Goal: Use online tool/utility: Utilize a website feature to perform a specific function

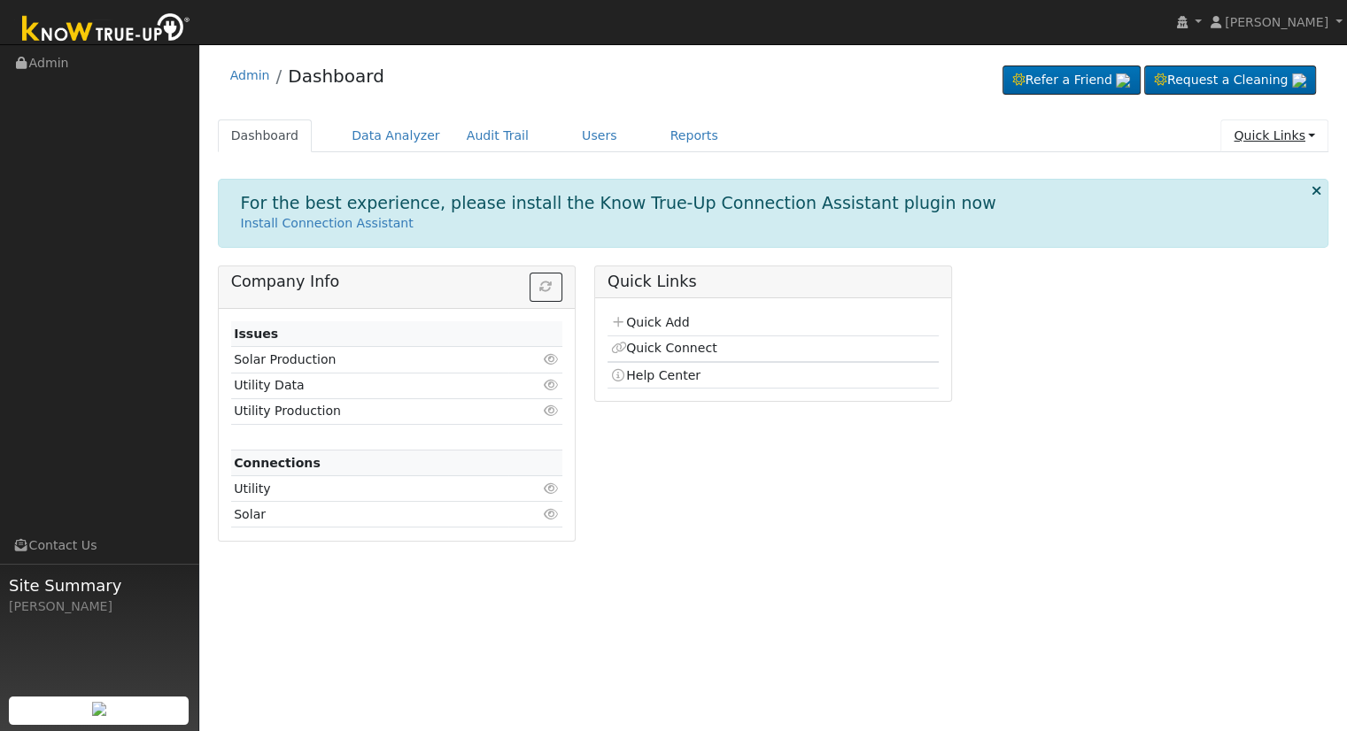
drag, startPoint x: 1314, startPoint y: 131, endPoint x: 1302, endPoint y: 141, distance: 15.8
click at [1311, 133] on link "Quick Links" at bounding box center [1274, 136] width 108 height 33
click at [1242, 170] on link "Quick Add" at bounding box center [1261, 172] width 131 height 25
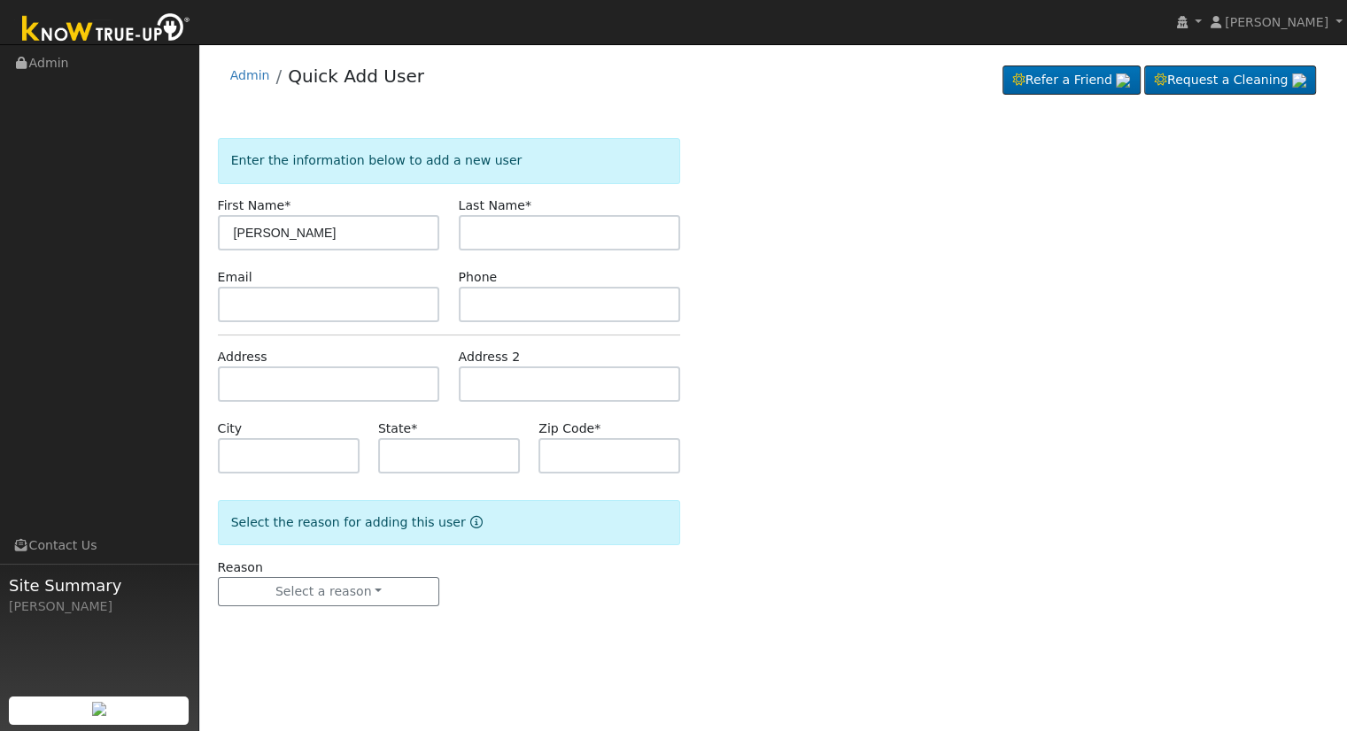
type input "[PERSON_NAME]"
click at [507, 235] on input "text" at bounding box center [570, 232] width 222 height 35
type input "[PERSON_NAME]"
click at [340, 298] on input "text" at bounding box center [329, 304] width 222 height 35
click at [312, 389] on input "text" at bounding box center [329, 384] width 222 height 35
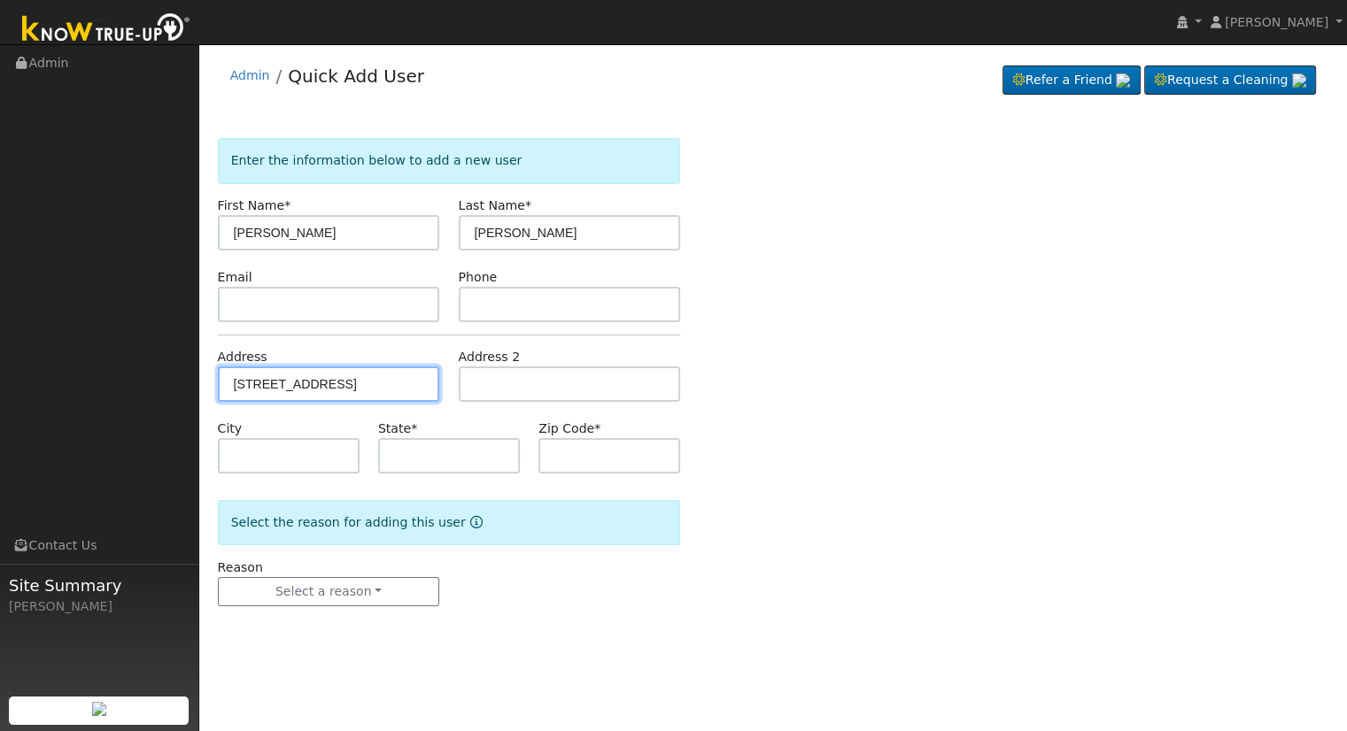
type input "[STREET_ADDRESS]"
type input "[PERSON_NAME]"
type input "CA"
type input "93247"
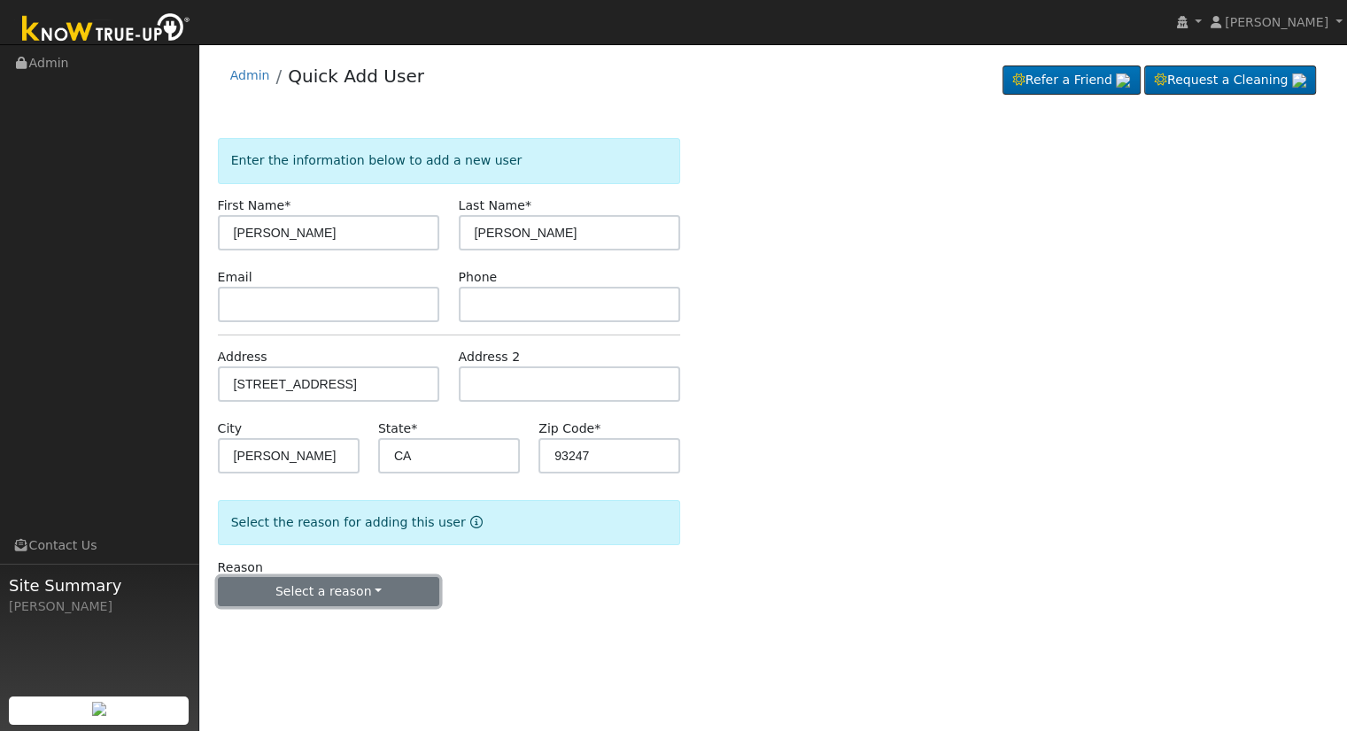
click at [358, 595] on button "Select a reason" at bounding box center [329, 592] width 222 height 30
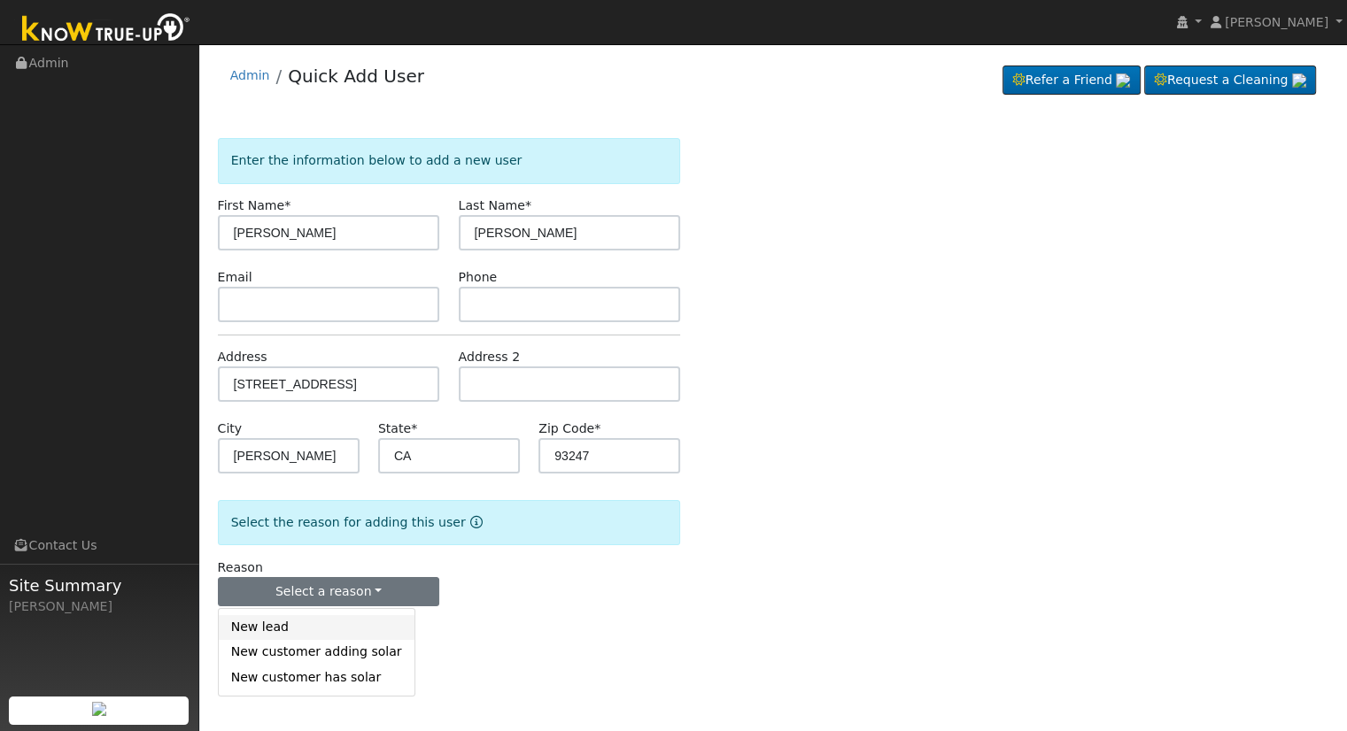
click at [360, 624] on link "New lead" at bounding box center [317, 627] width 196 height 25
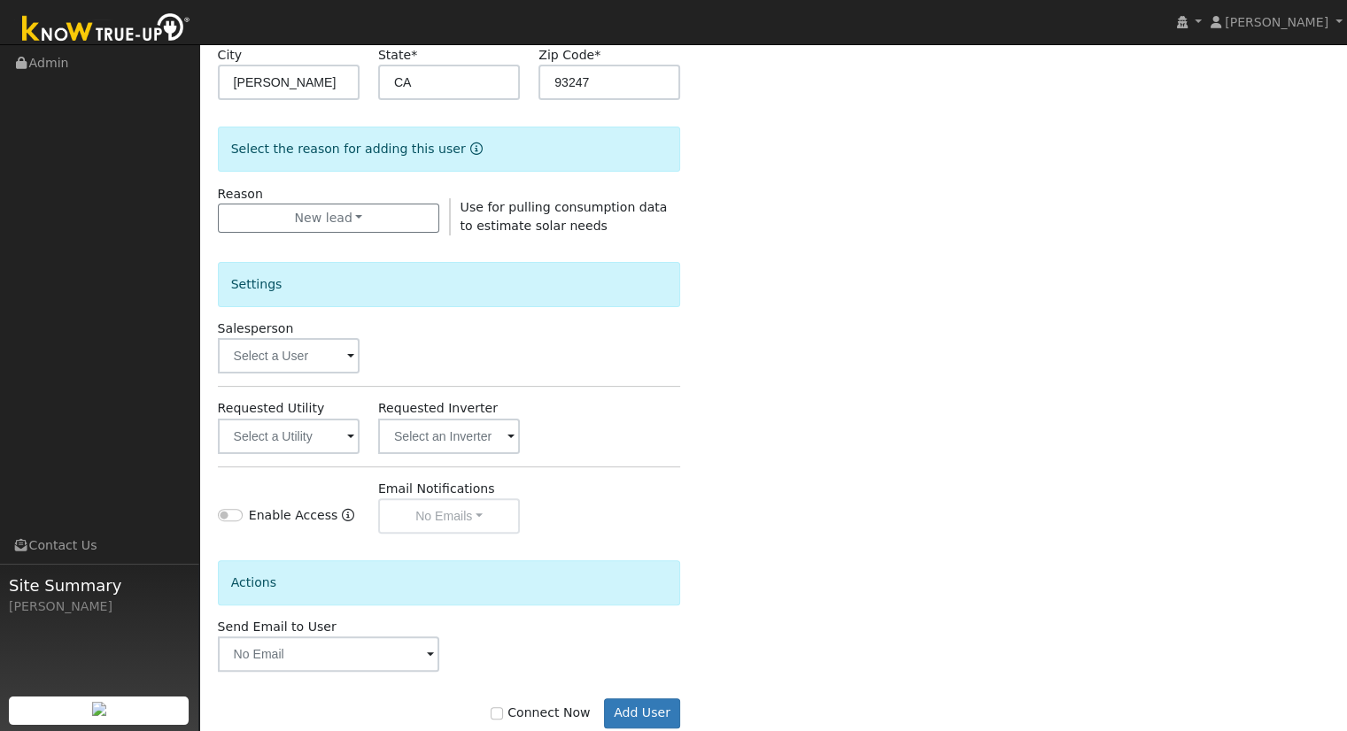
scroll to position [412, 0]
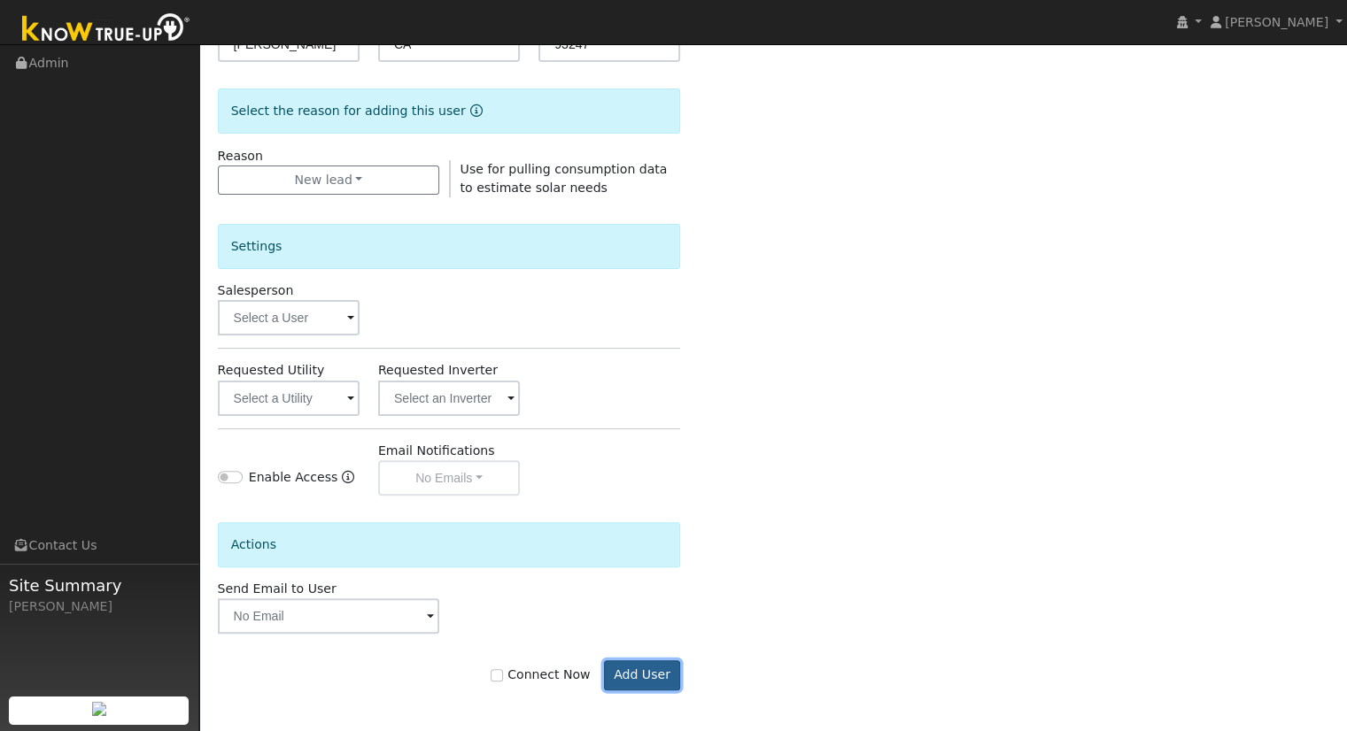
click at [643, 676] on button "Add User" at bounding box center [642, 676] width 77 height 30
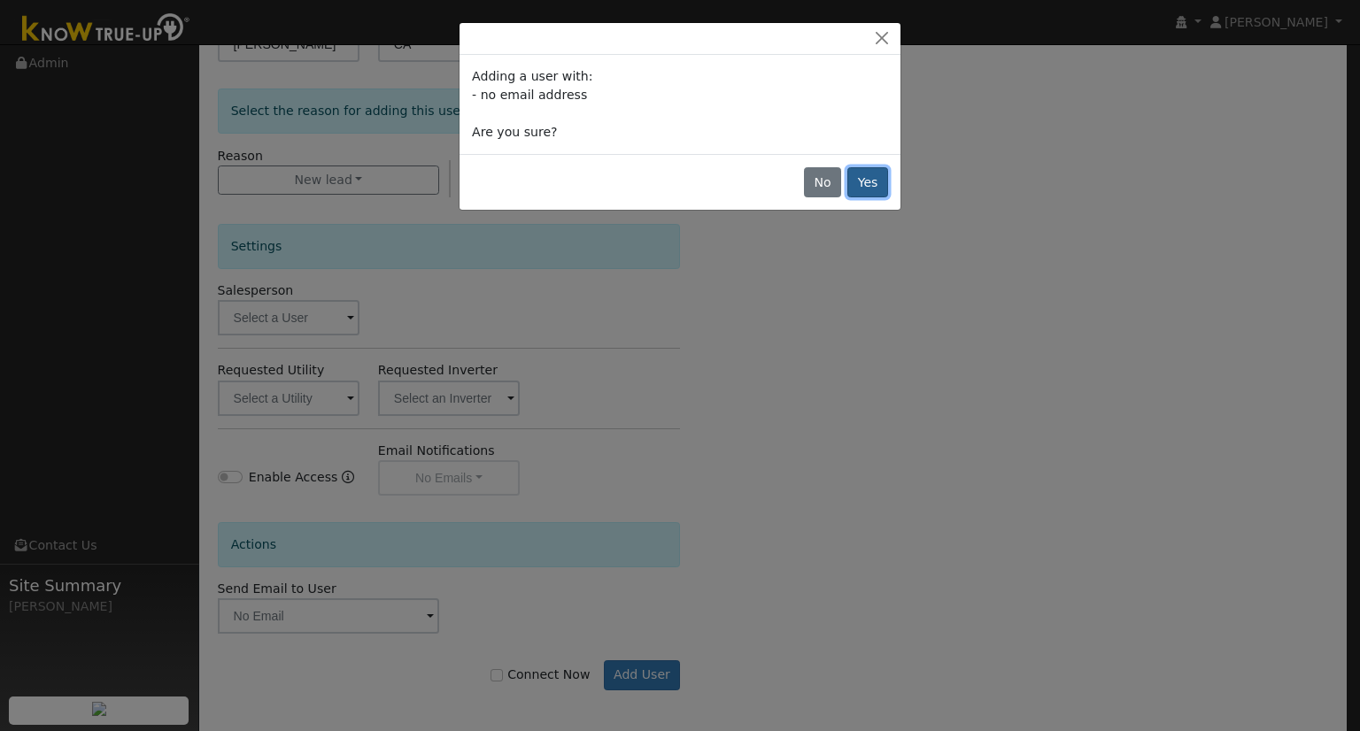
click at [856, 182] on button "Yes" at bounding box center [867, 182] width 41 height 30
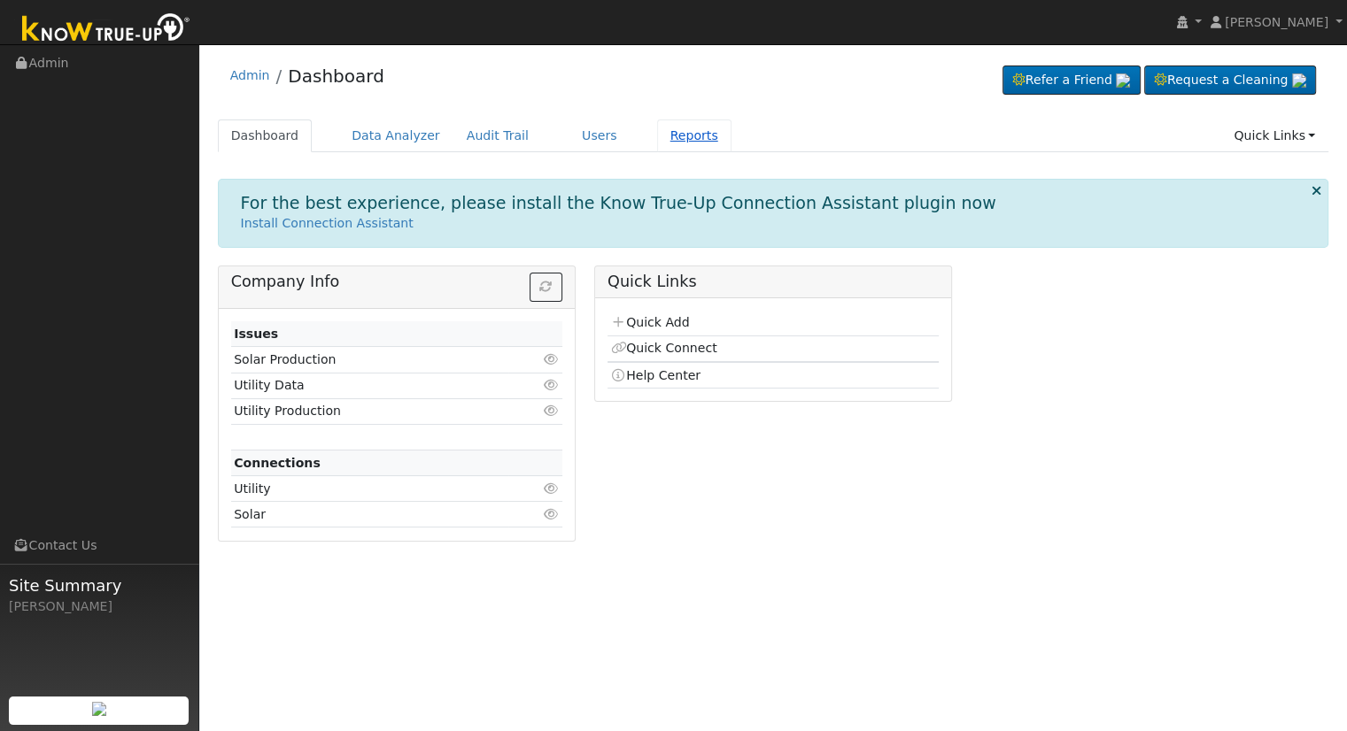
click at [657, 135] on link "Reports" at bounding box center [694, 136] width 74 height 33
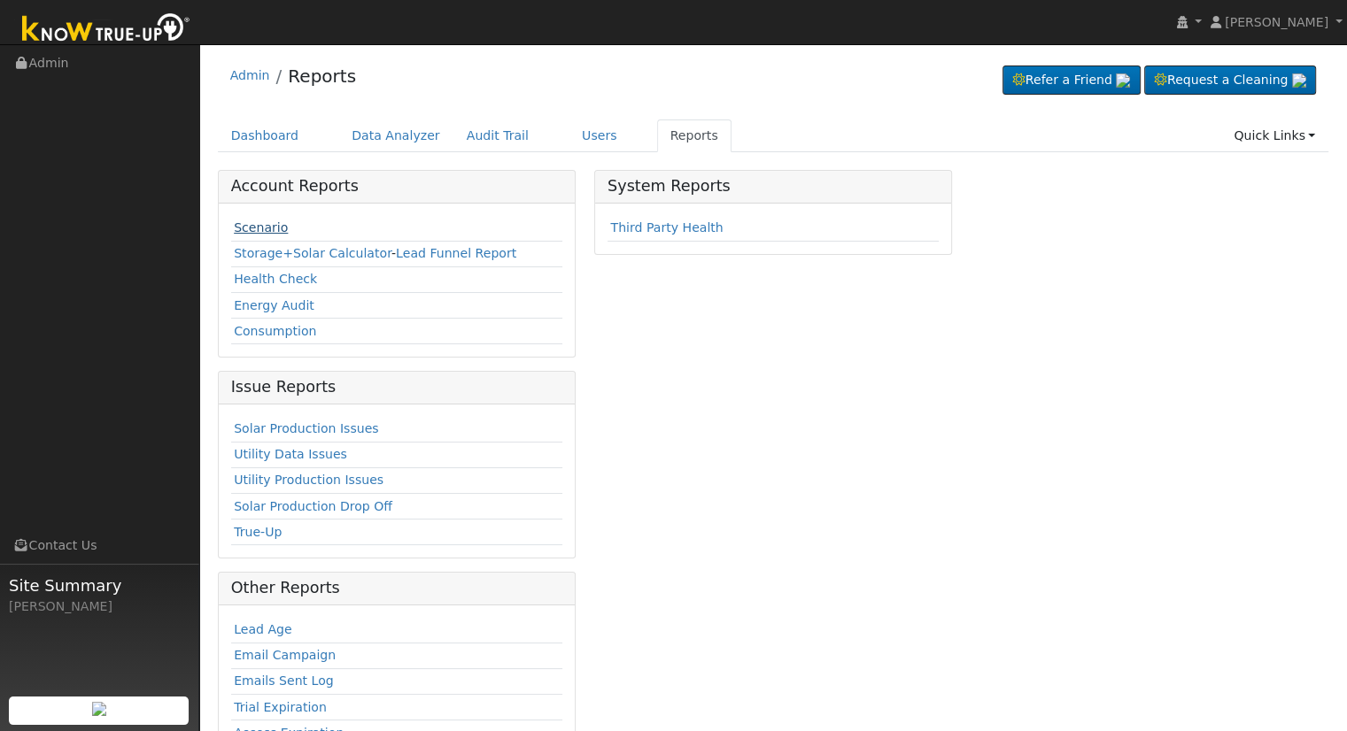
click at [252, 220] on link "Scenario" at bounding box center [261, 227] width 54 height 14
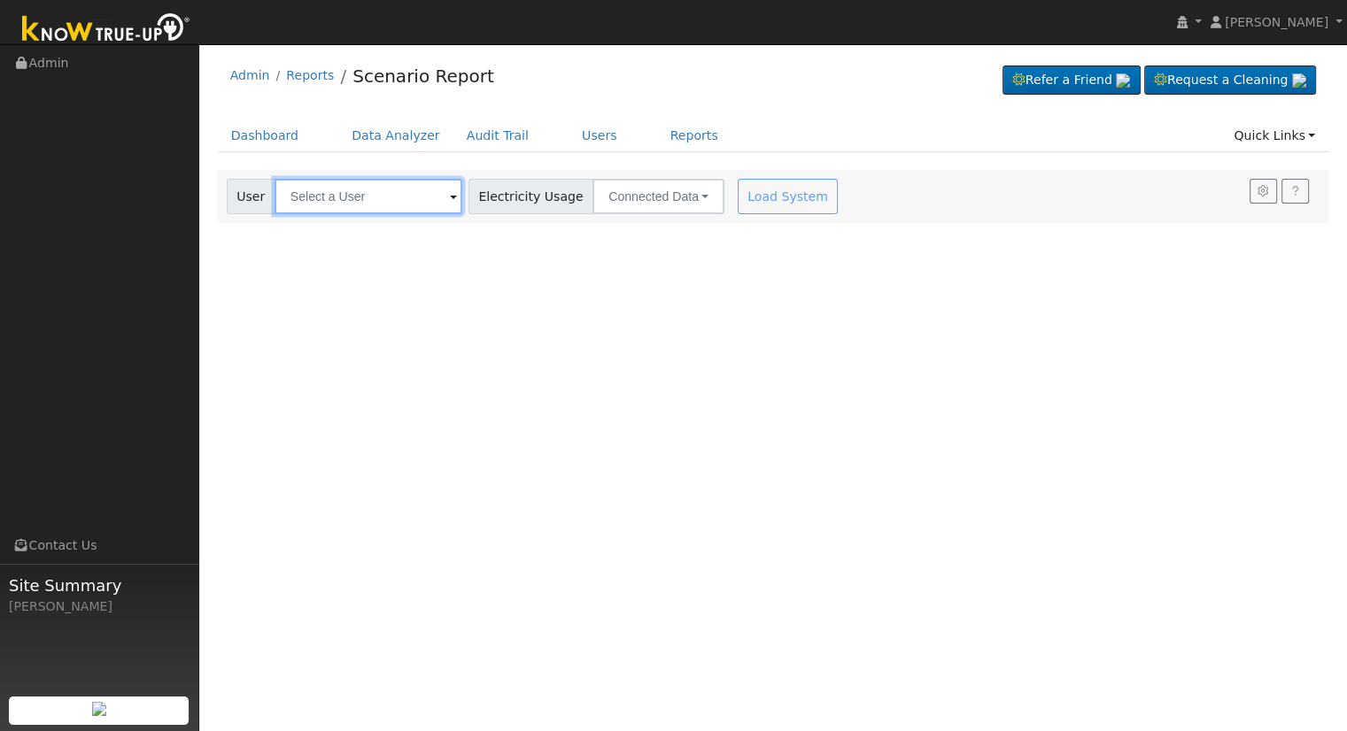
click at [312, 189] on input "text" at bounding box center [369, 196] width 188 height 35
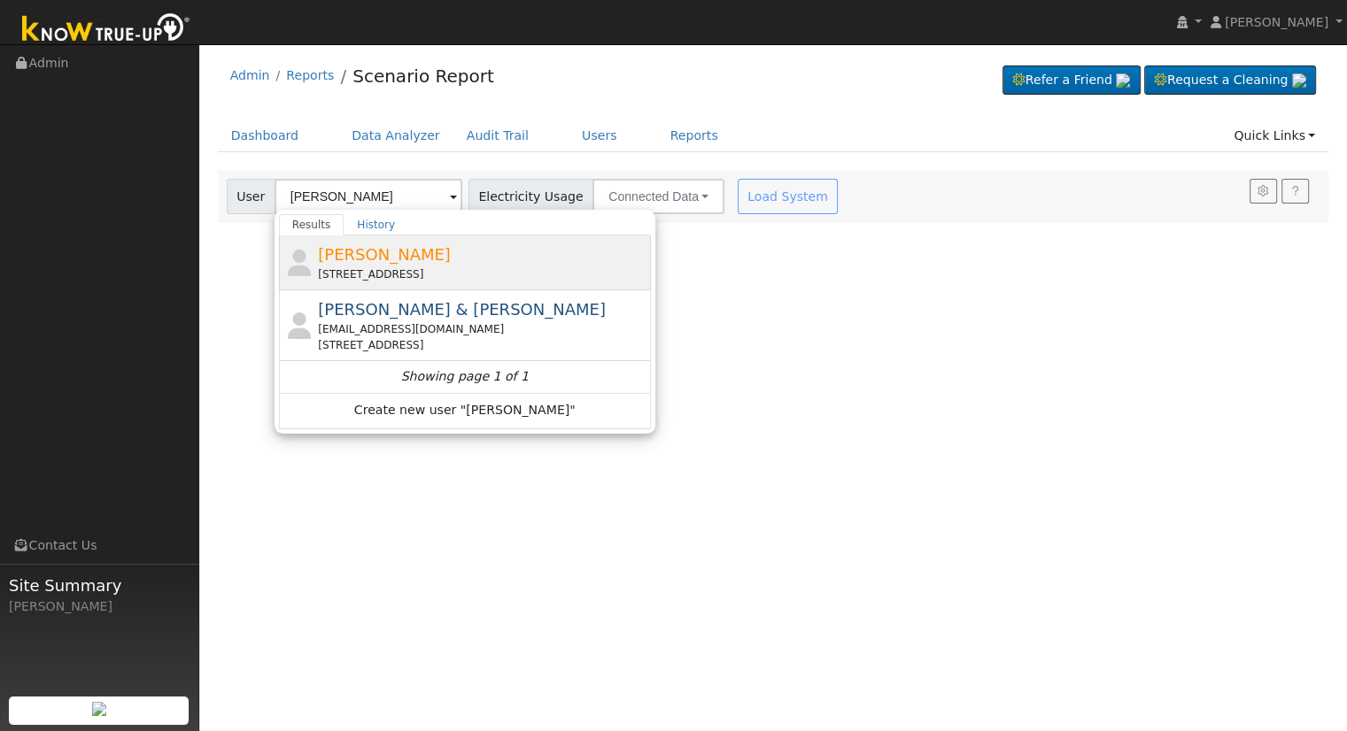
click at [367, 277] on div "[STREET_ADDRESS]" at bounding box center [482, 275] width 329 height 16
type input "[PERSON_NAME]"
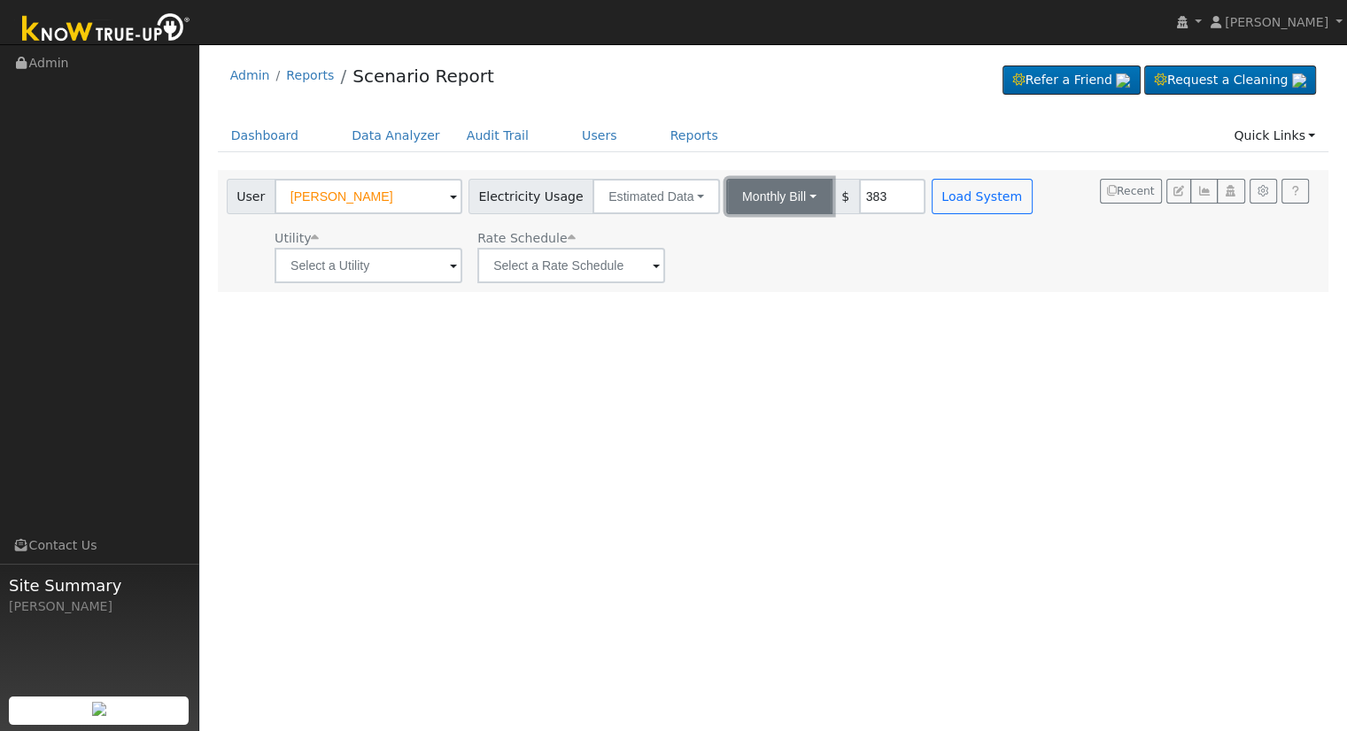
click at [790, 198] on button "Monthly Bill" at bounding box center [779, 196] width 106 height 35
click at [782, 231] on link "Annual Consumption" at bounding box center [755, 235] width 155 height 25
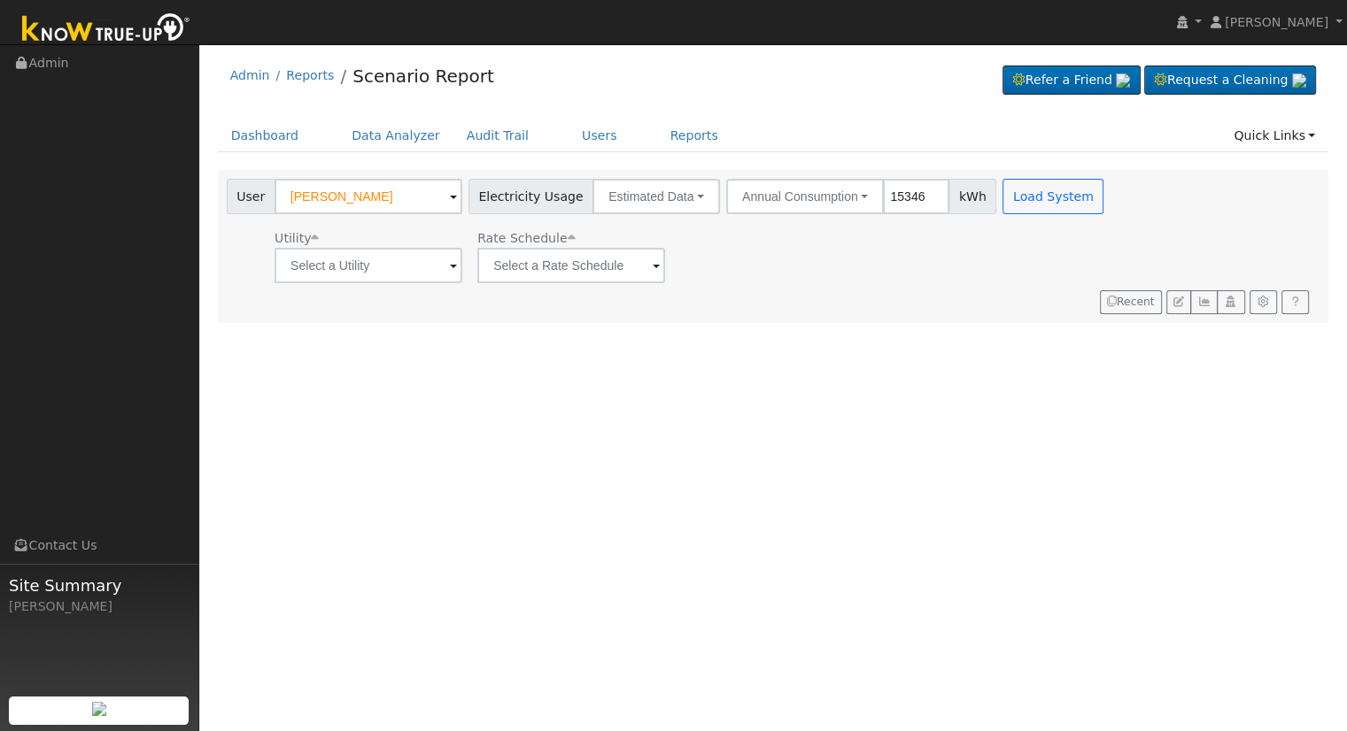
type input "15346"
click at [388, 266] on input "text" at bounding box center [369, 265] width 188 height 35
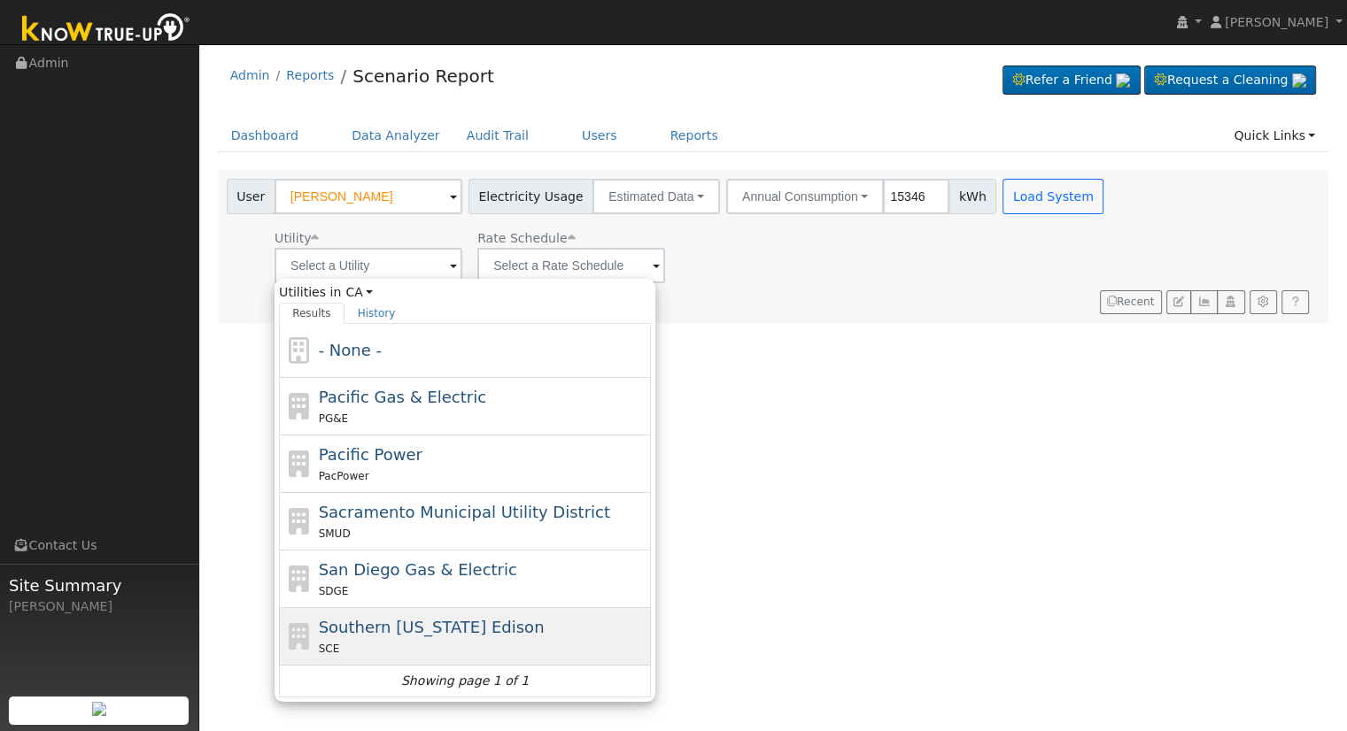
click at [439, 621] on span "Southern [US_STATE] Edison" at bounding box center [432, 627] width 226 height 19
type input "Southern [US_STATE] Edison"
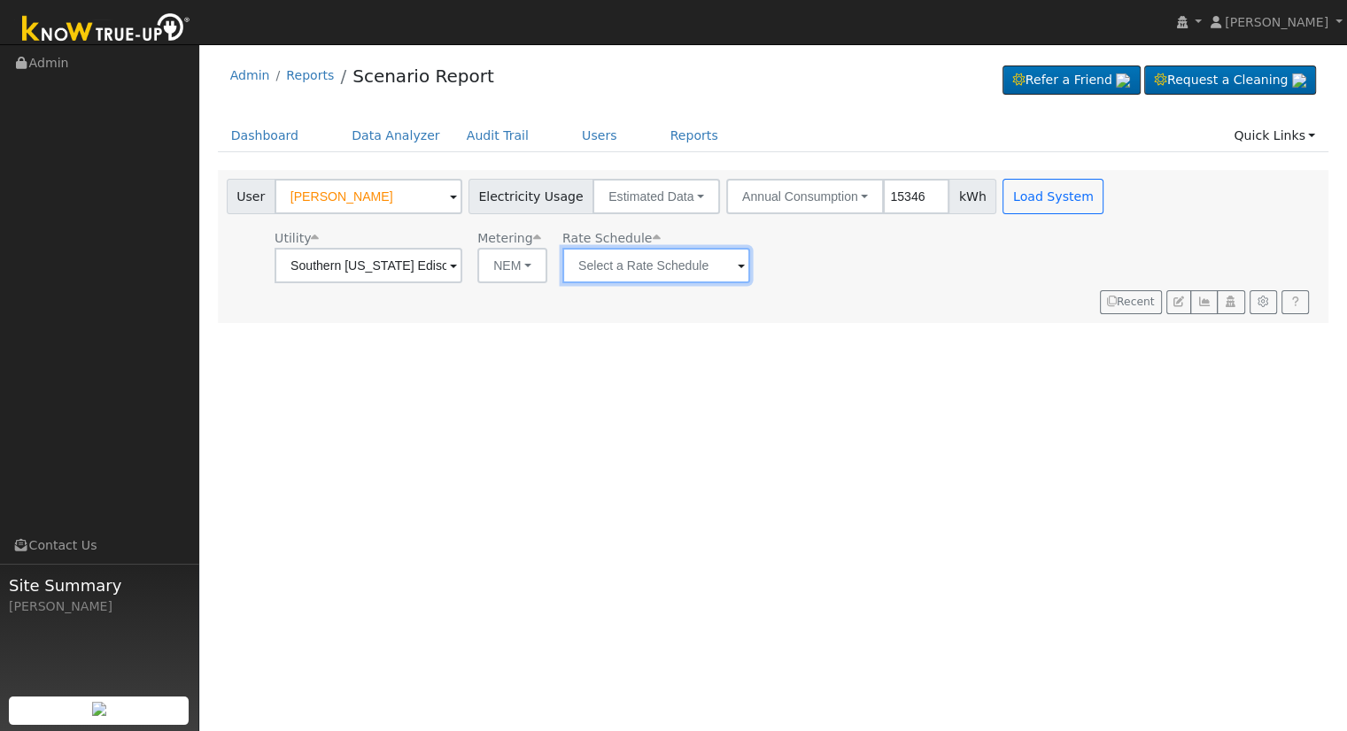
click at [584, 261] on input "text" at bounding box center [656, 265] width 188 height 35
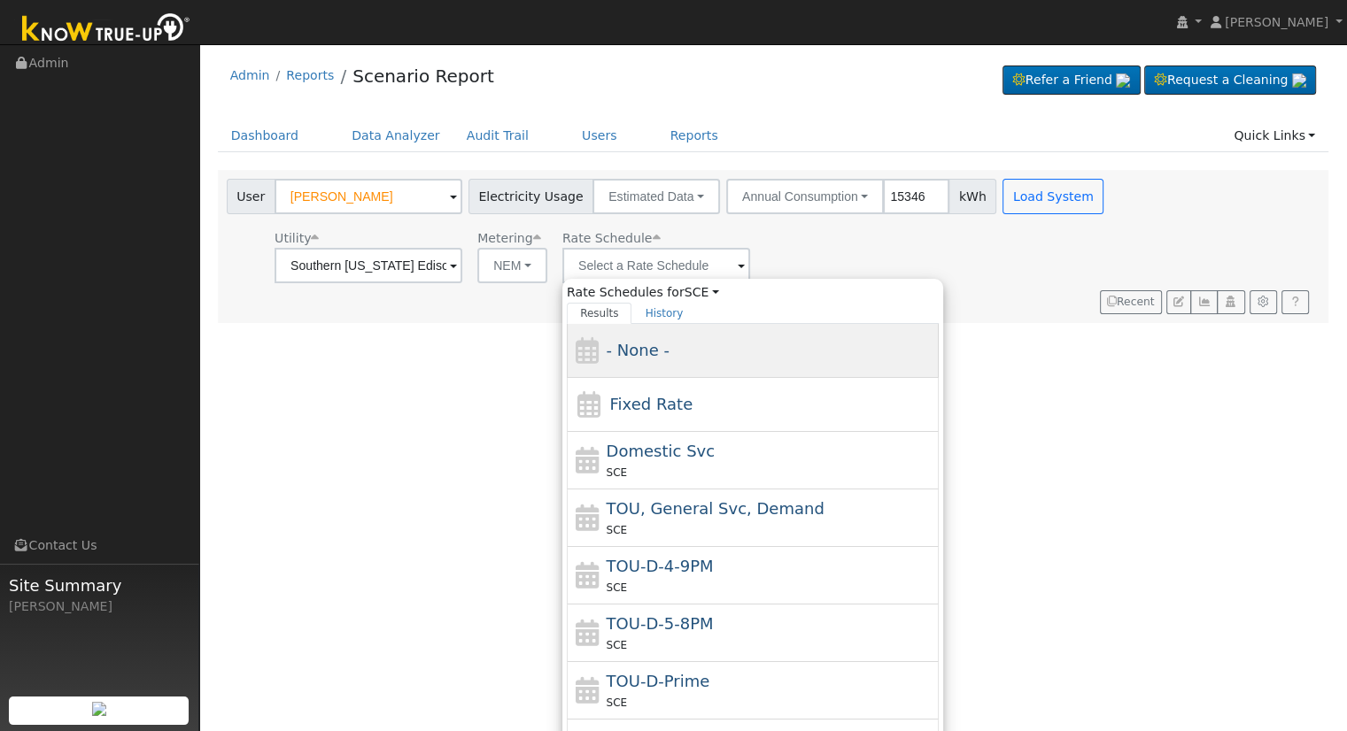
click at [630, 357] on span "- None -" at bounding box center [638, 350] width 63 height 19
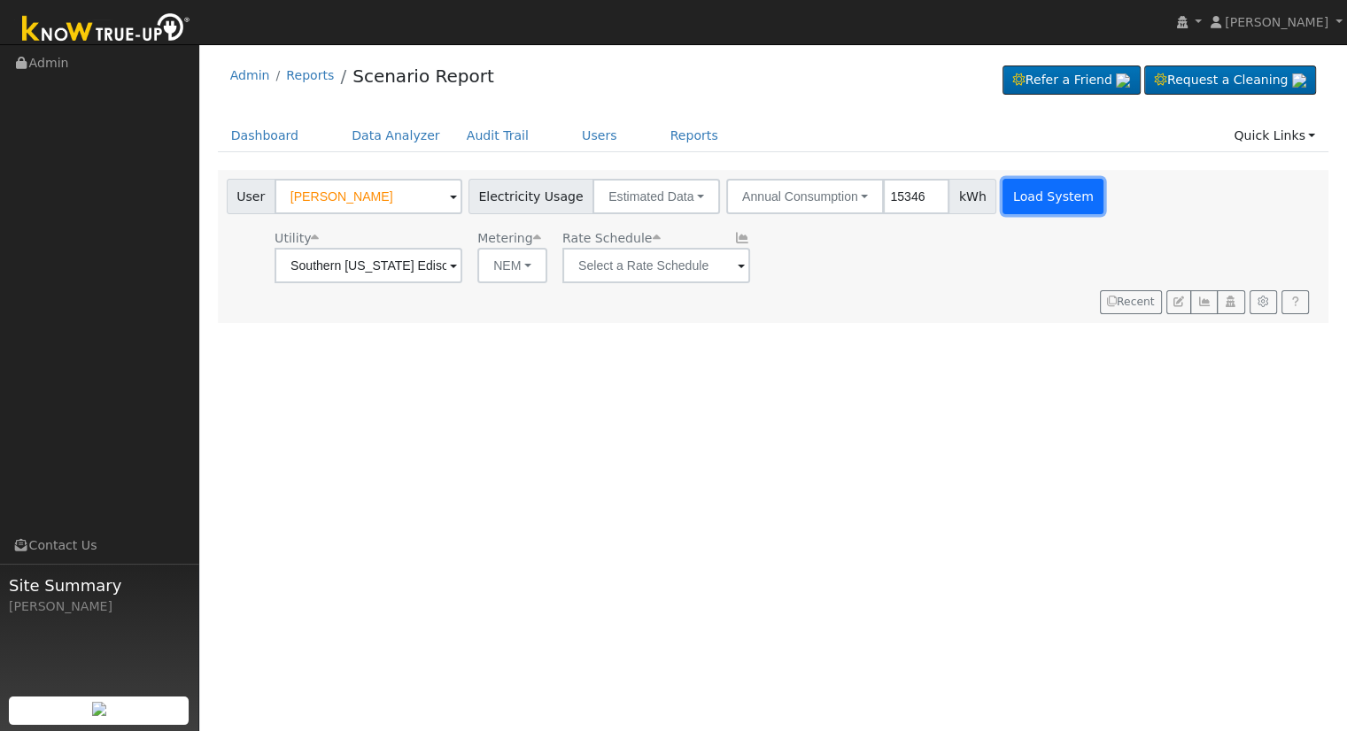
click at [1038, 206] on button "Load System" at bounding box center [1052, 196] width 101 height 35
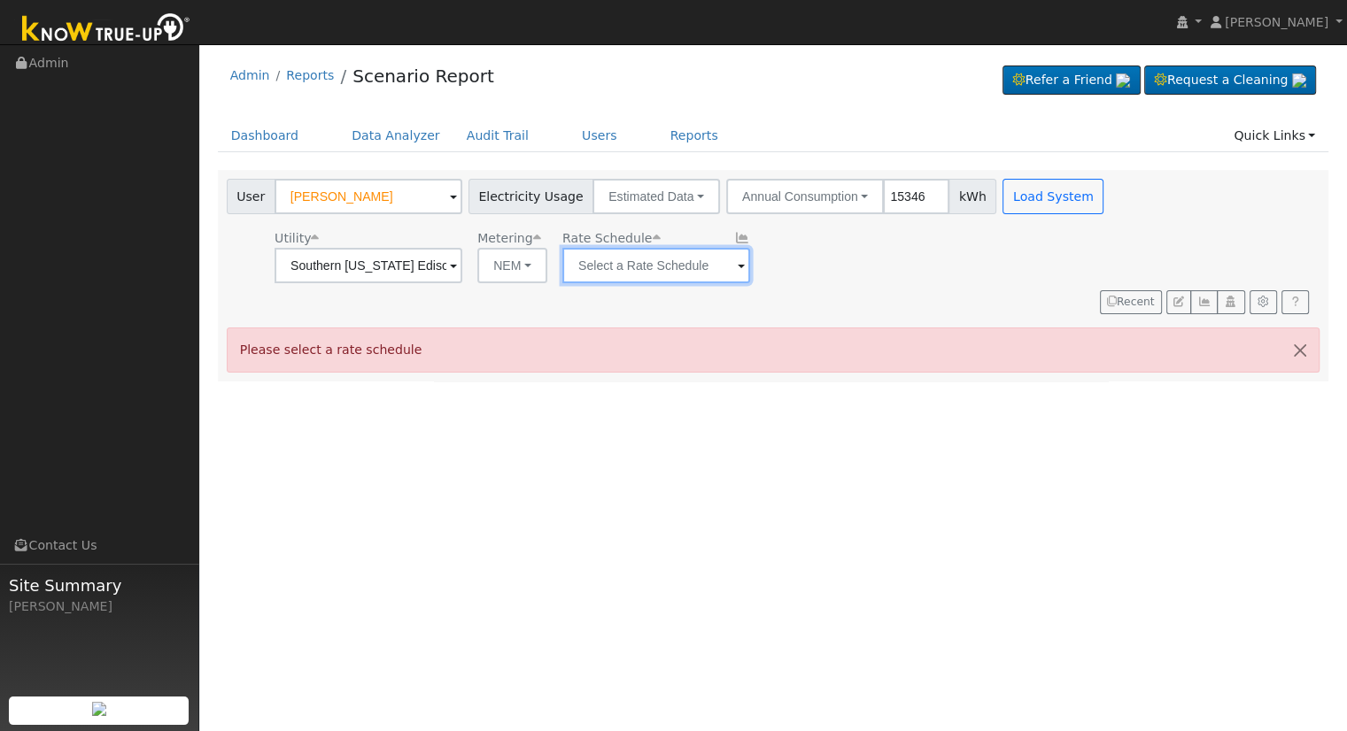
click at [685, 259] on input "text" at bounding box center [656, 265] width 188 height 35
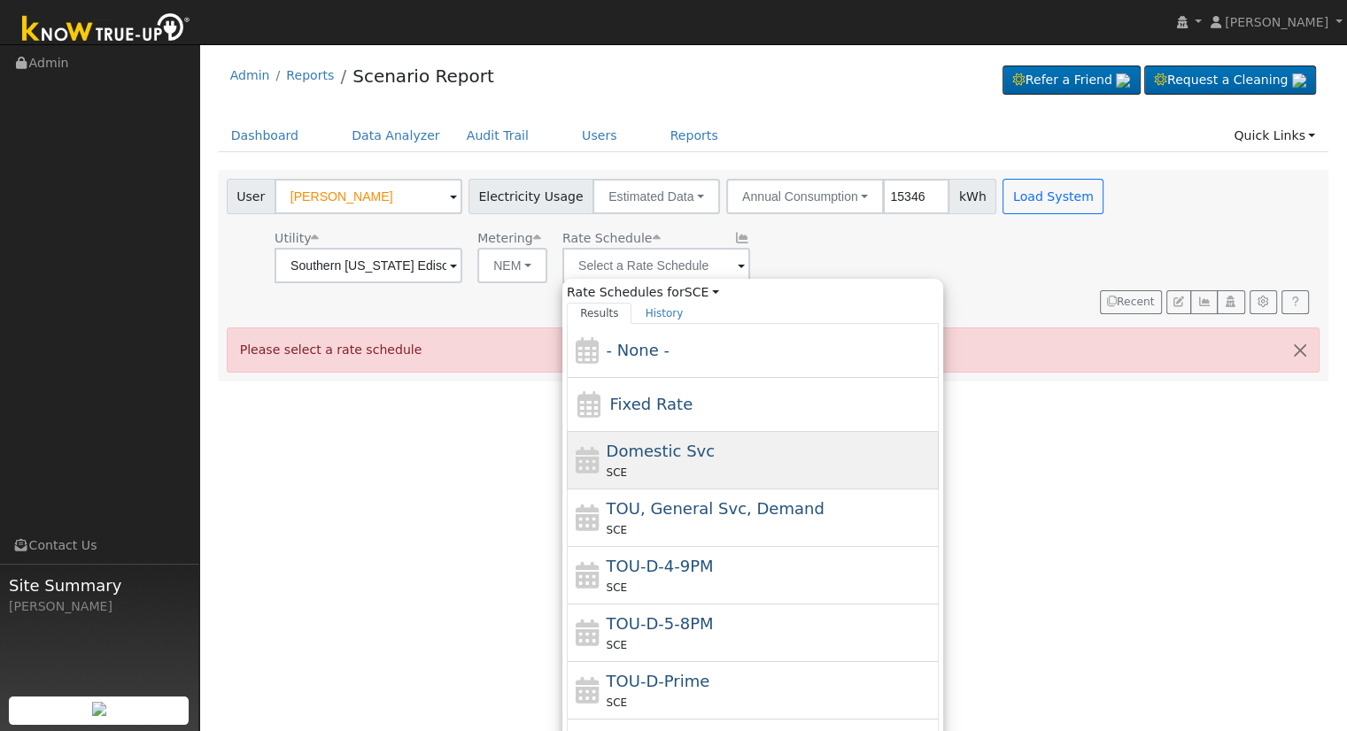
click at [697, 463] on div "SCE" at bounding box center [771, 472] width 329 height 19
type input "Domestic Svc"
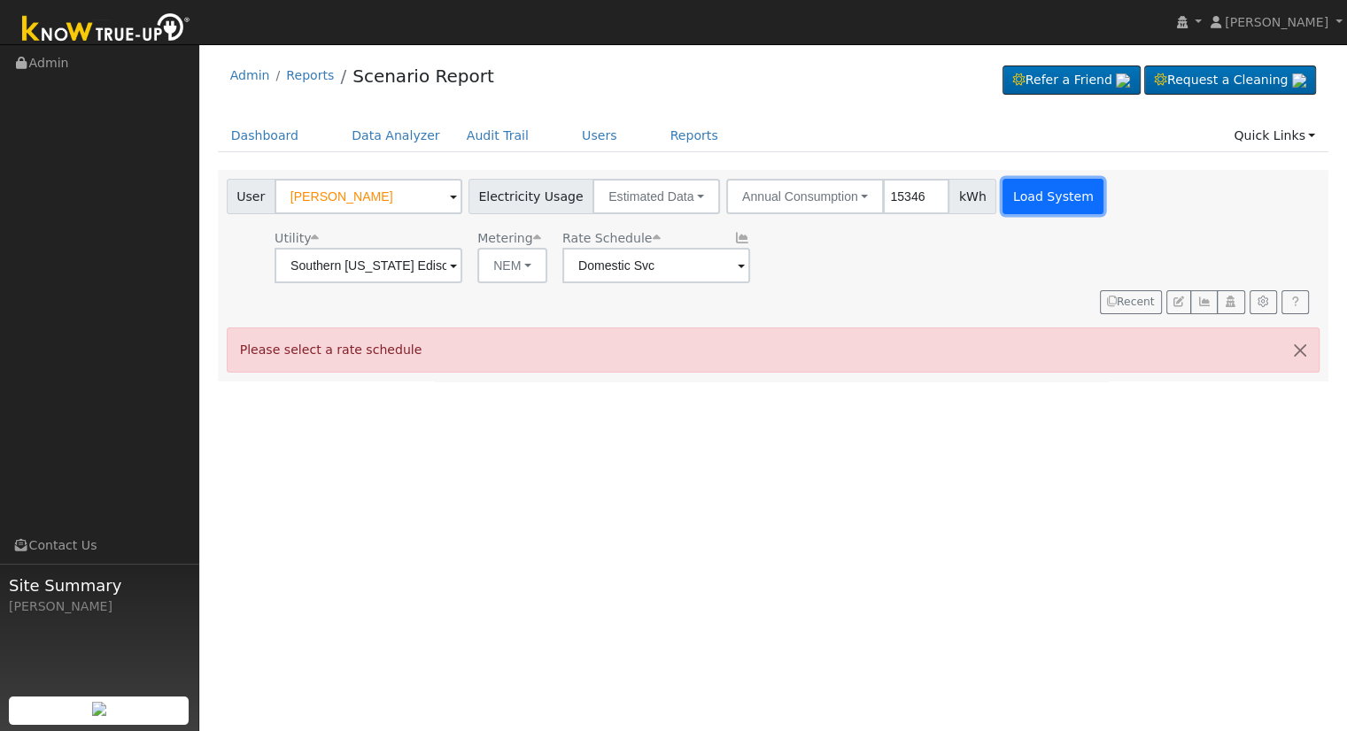
click at [1009, 201] on button "Load System" at bounding box center [1052, 196] width 101 height 35
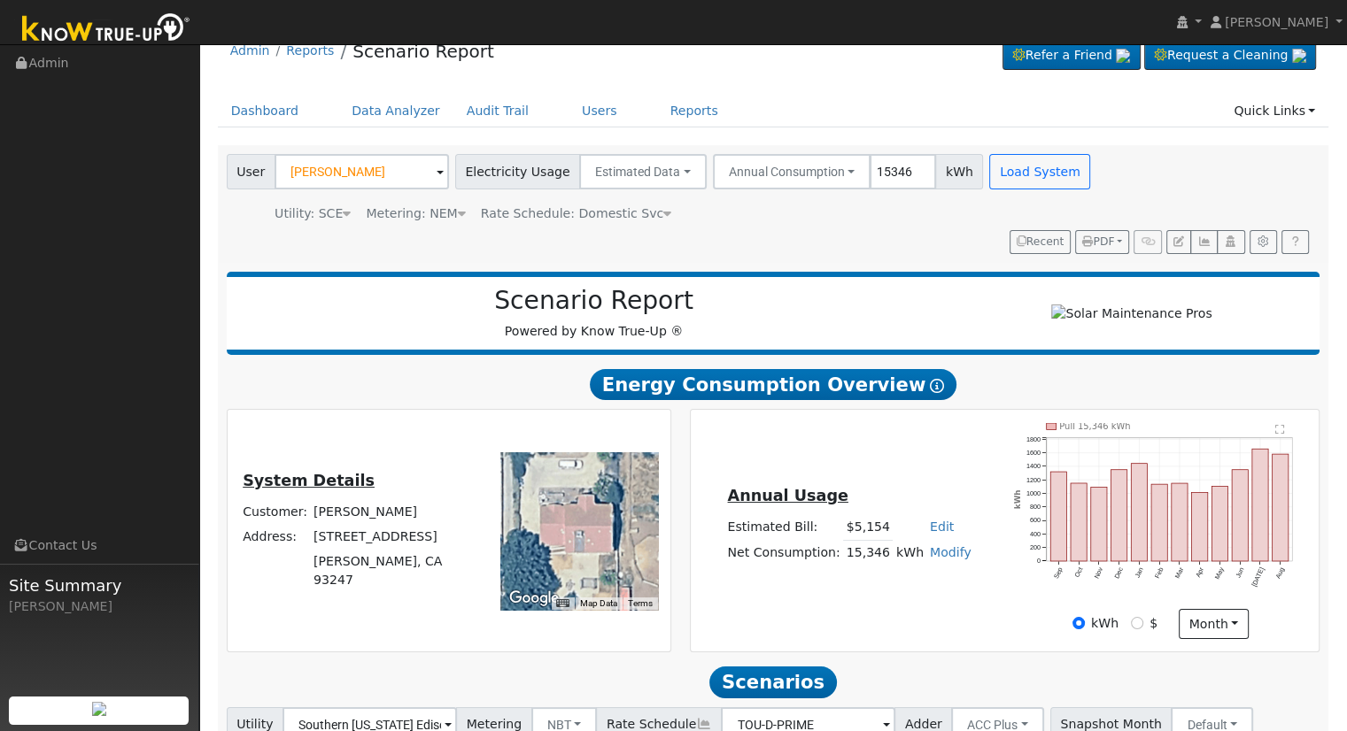
scroll to position [24, 0]
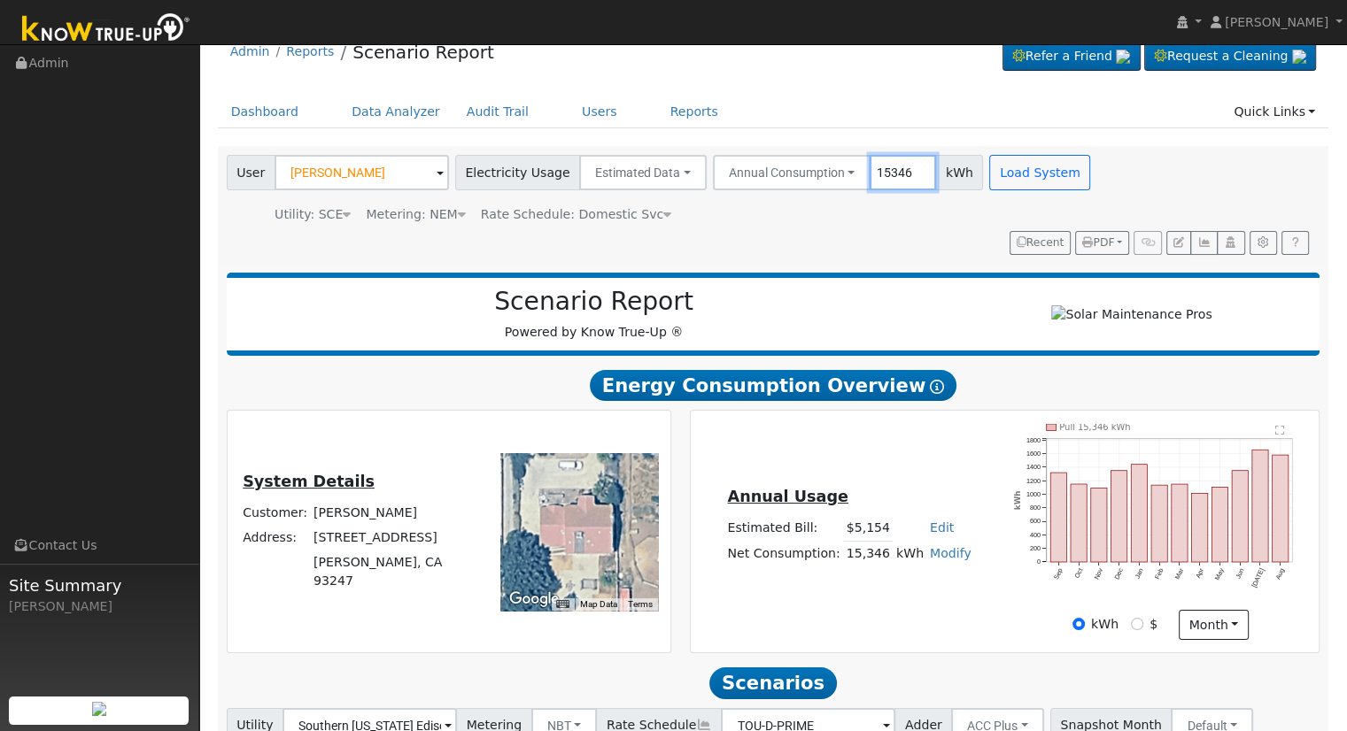
click at [878, 173] on input "15346" at bounding box center [903, 172] width 66 height 35
click at [883, 173] on input "15346" at bounding box center [903, 172] width 66 height 35
type input "15364"
click at [994, 166] on button "Load System" at bounding box center [1039, 172] width 101 height 35
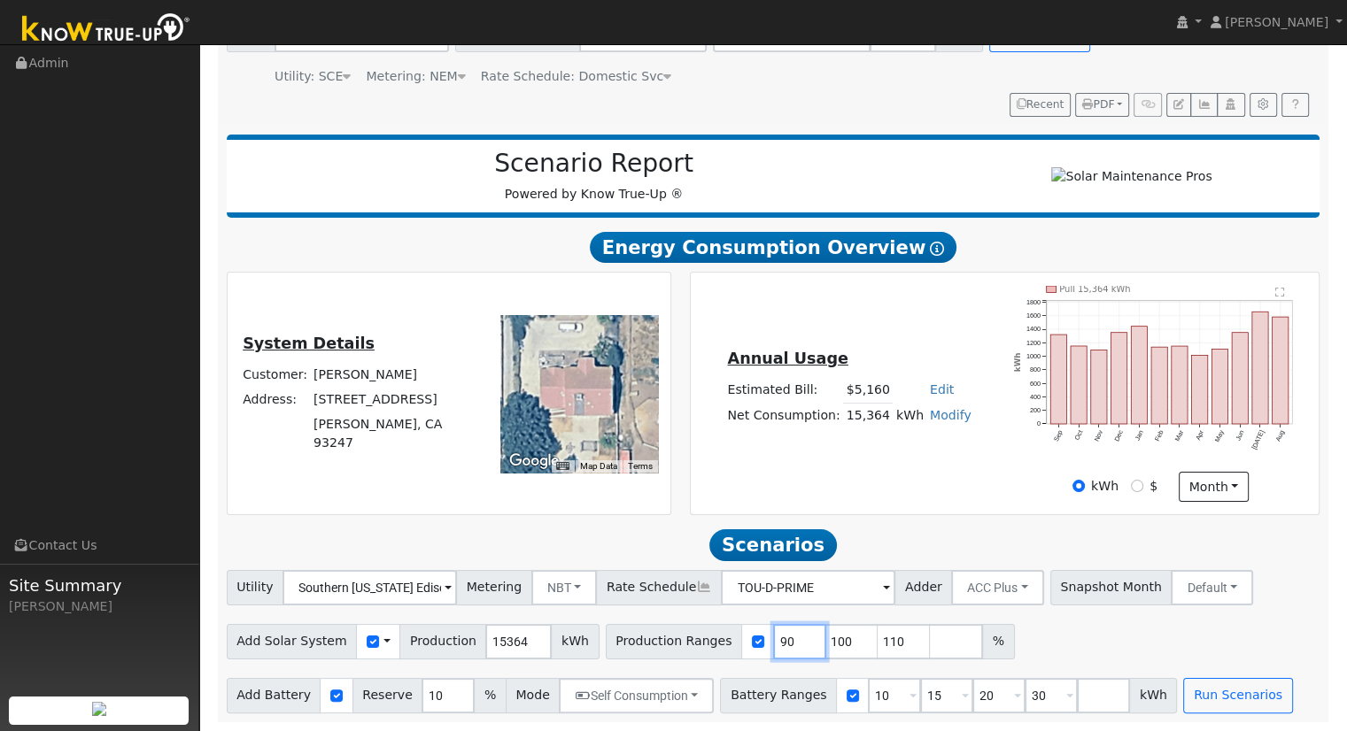
click at [773, 630] on input "90" at bounding box center [799, 641] width 53 height 35
type input "100"
type input "110"
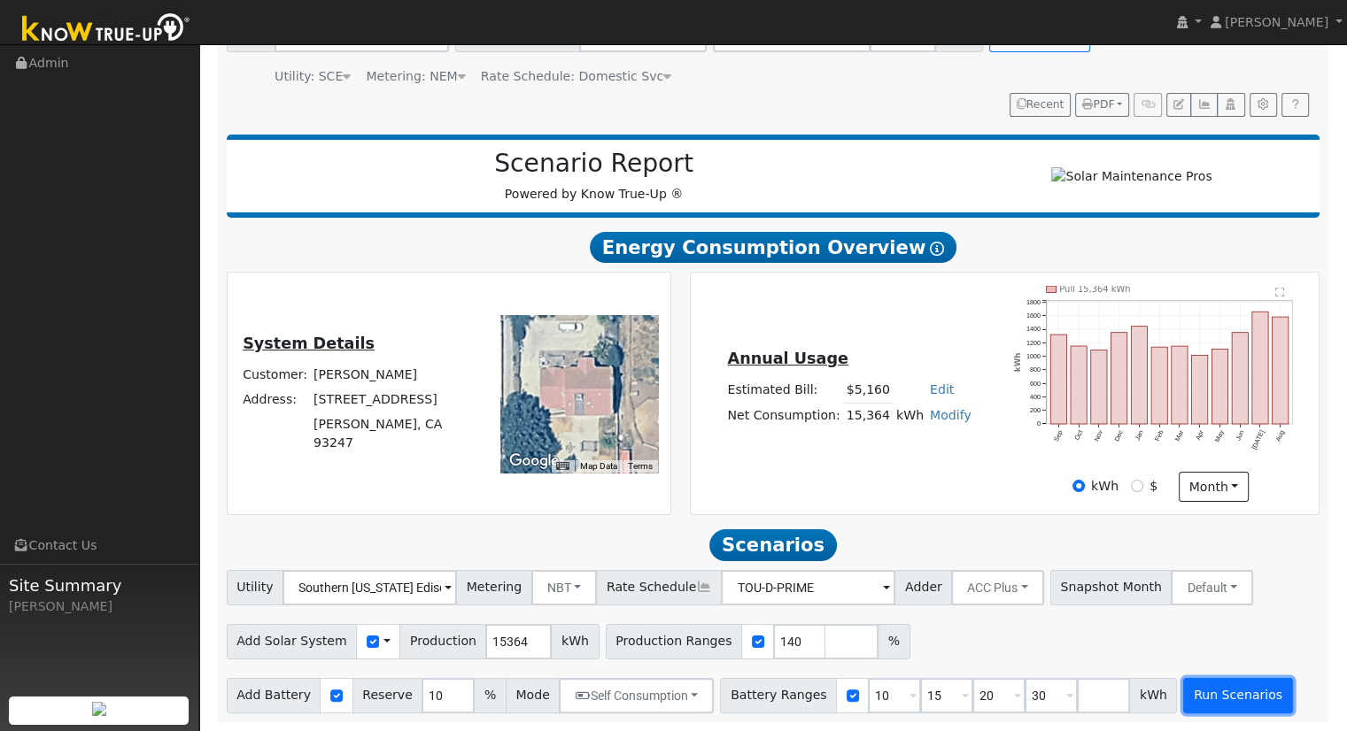
click at [1189, 690] on button "Run Scenarios" at bounding box center [1237, 695] width 109 height 35
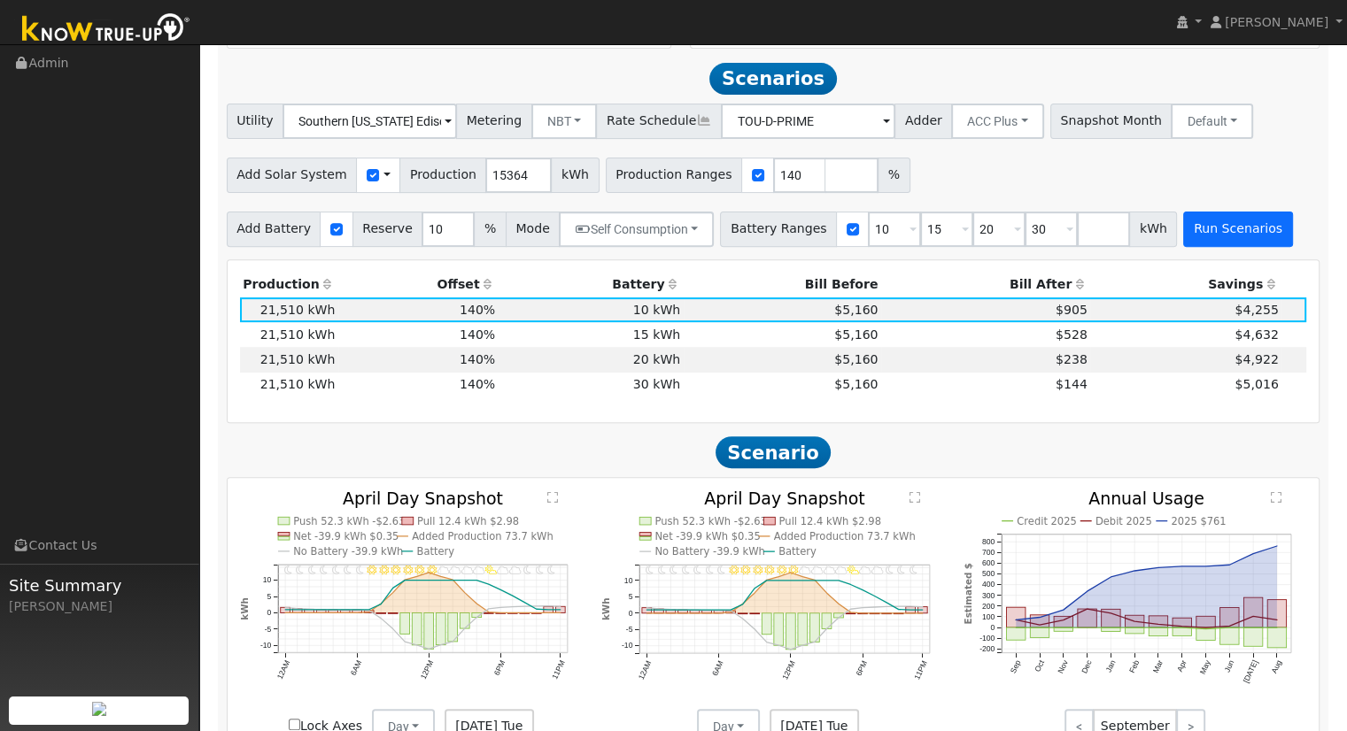
scroll to position [643, 0]
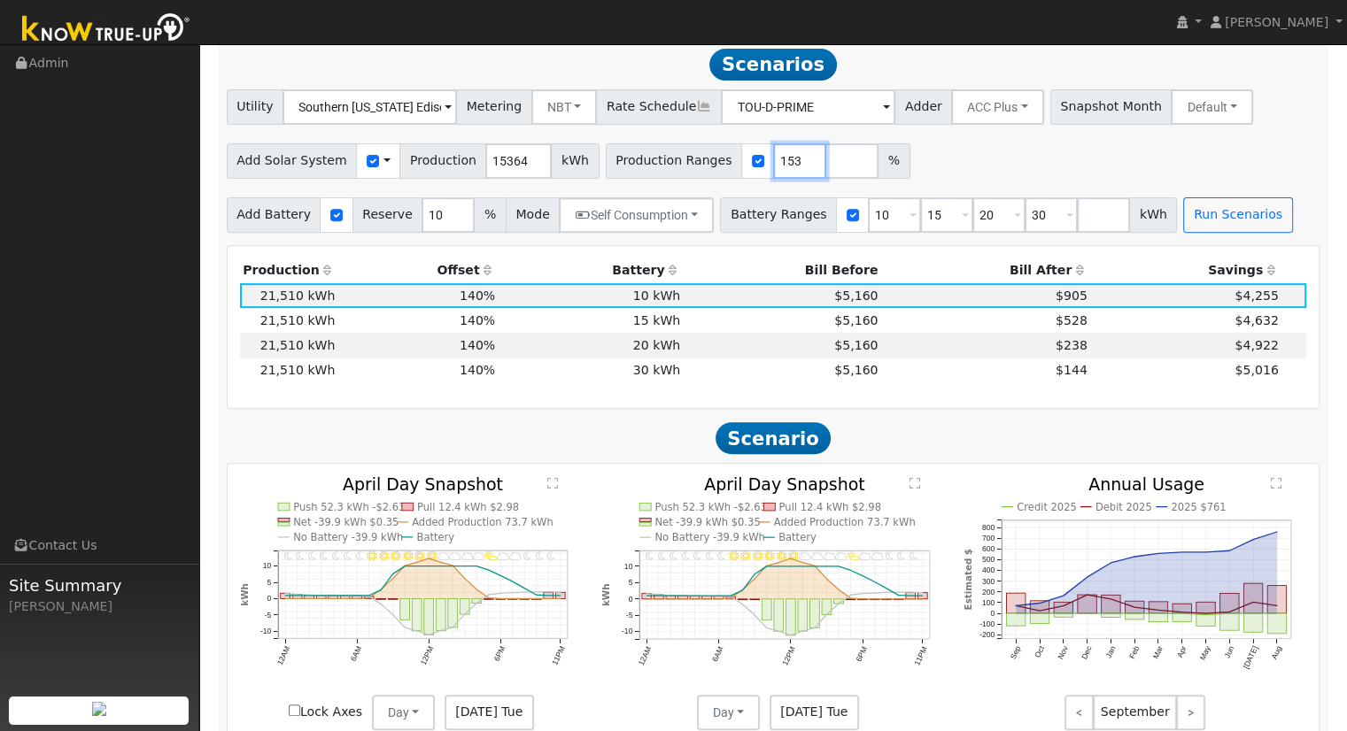
click at [775, 161] on input "153" at bounding box center [799, 160] width 53 height 35
click at [1201, 225] on button "Run Scenarios" at bounding box center [1237, 214] width 109 height 35
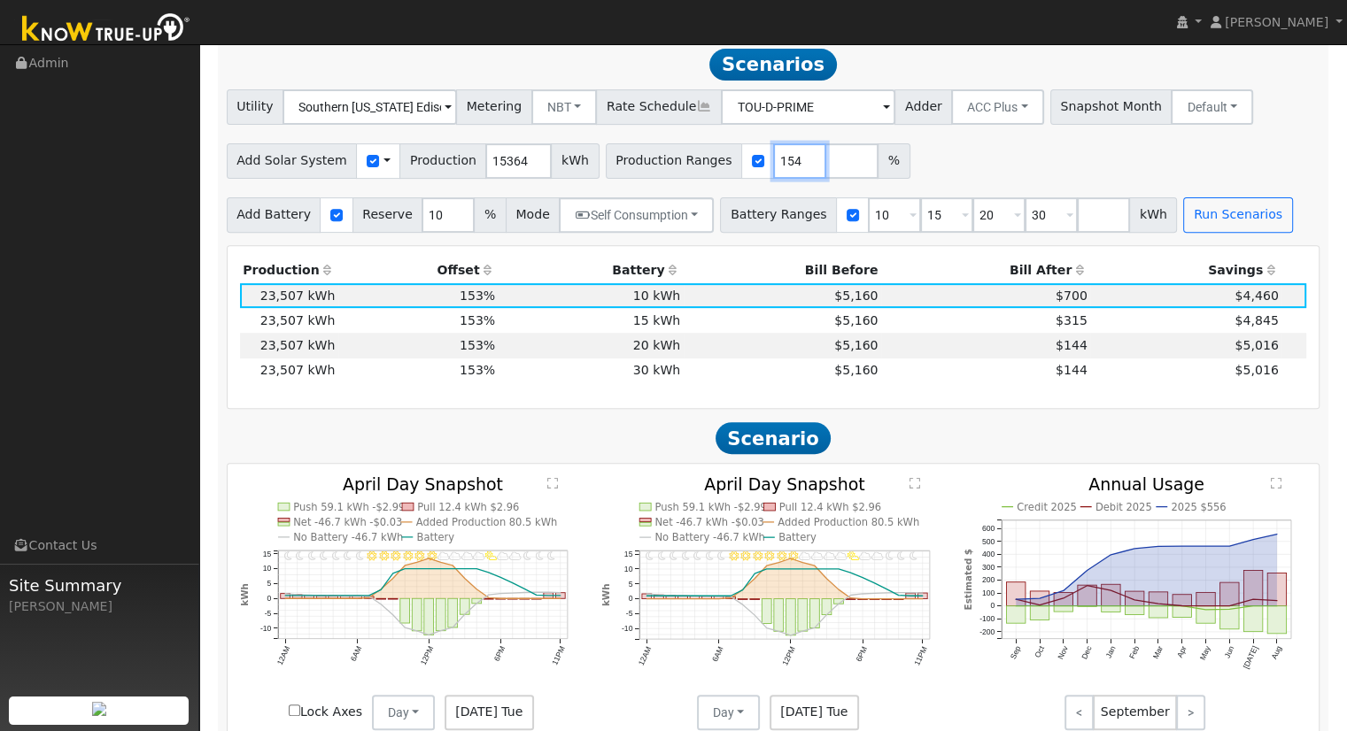
click at [773, 163] on input "154" at bounding box center [799, 160] width 53 height 35
click at [773, 158] on input "154" at bounding box center [799, 160] width 53 height 35
click at [775, 160] on input "155" at bounding box center [799, 160] width 53 height 35
click at [775, 160] on input "156" at bounding box center [799, 160] width 53 height 35
click at [775, 160] on input "157" at bounding box center [799, 160] width 53 height 35
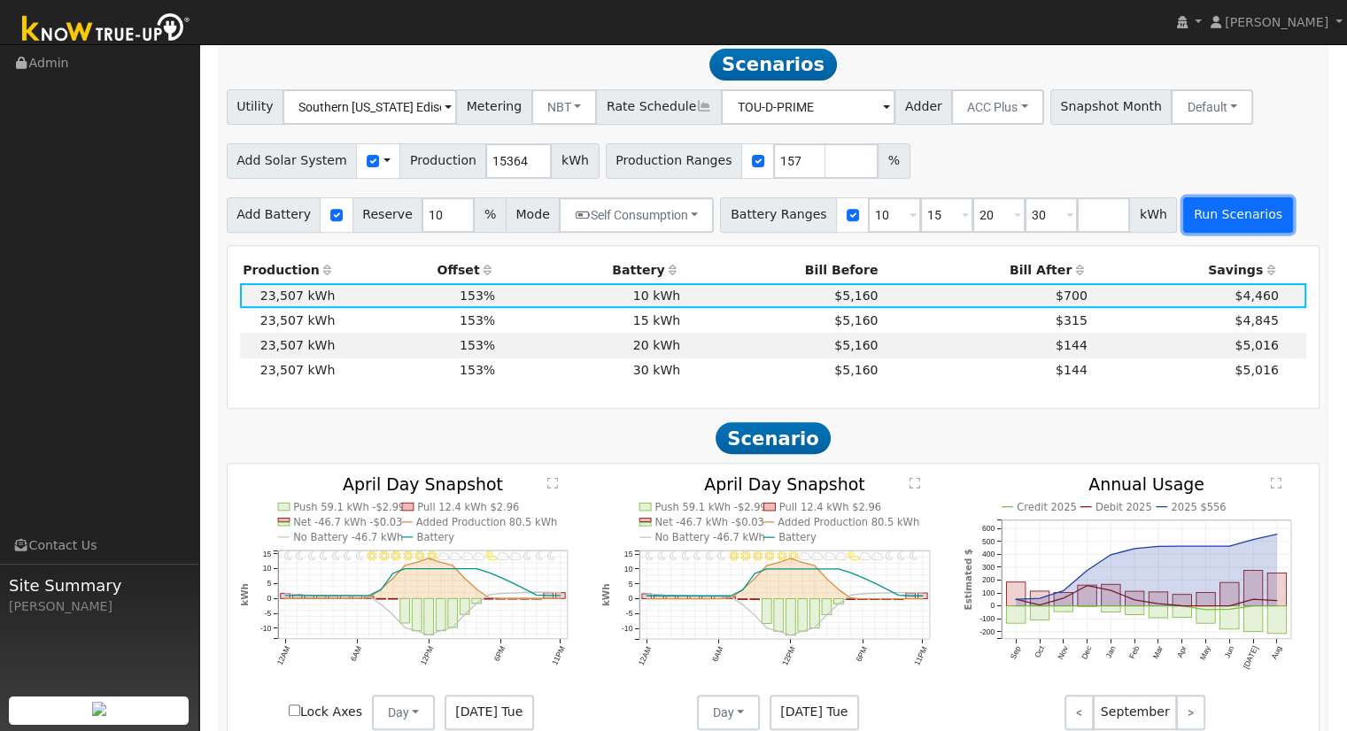
click at [1211, 224] on button "Run Scenarios" at bounding box center [1237, 214] width 109 height 35
click at [773, 164] on input "158" at bounding box center [799, 160] width 53 height 35
click at [1187, 212] on button "Run Scenarios" at bounding box center [1237, 214] width 109 height 35
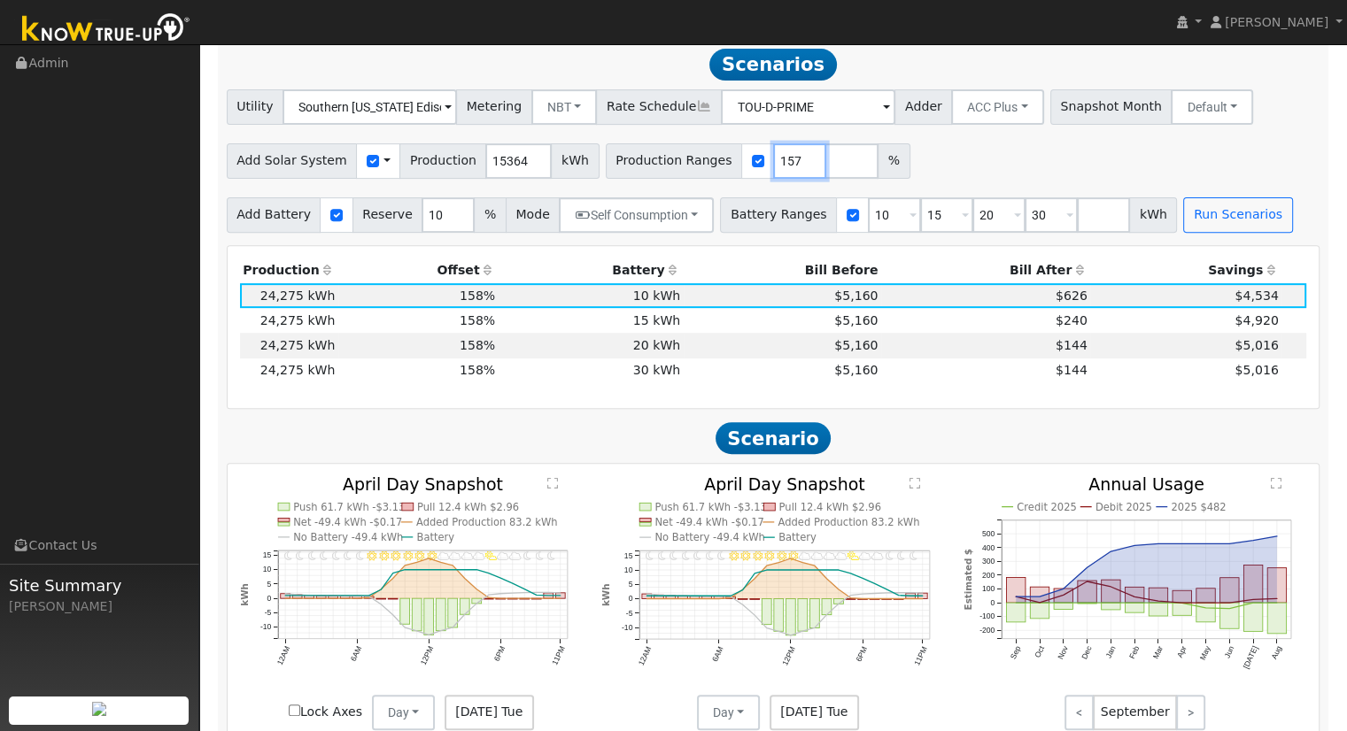
type input "157"
click at [776, 174] on input "157" at bounding box center [799, 160] width 53 height 35
click at [1183, 230] on button "Run Scenarios" at bounding box center [1237, 214] width 109 height 35
click at [868, 214] on input "10" at bounding box center [894, 214] width 53 height 35
type input "15"
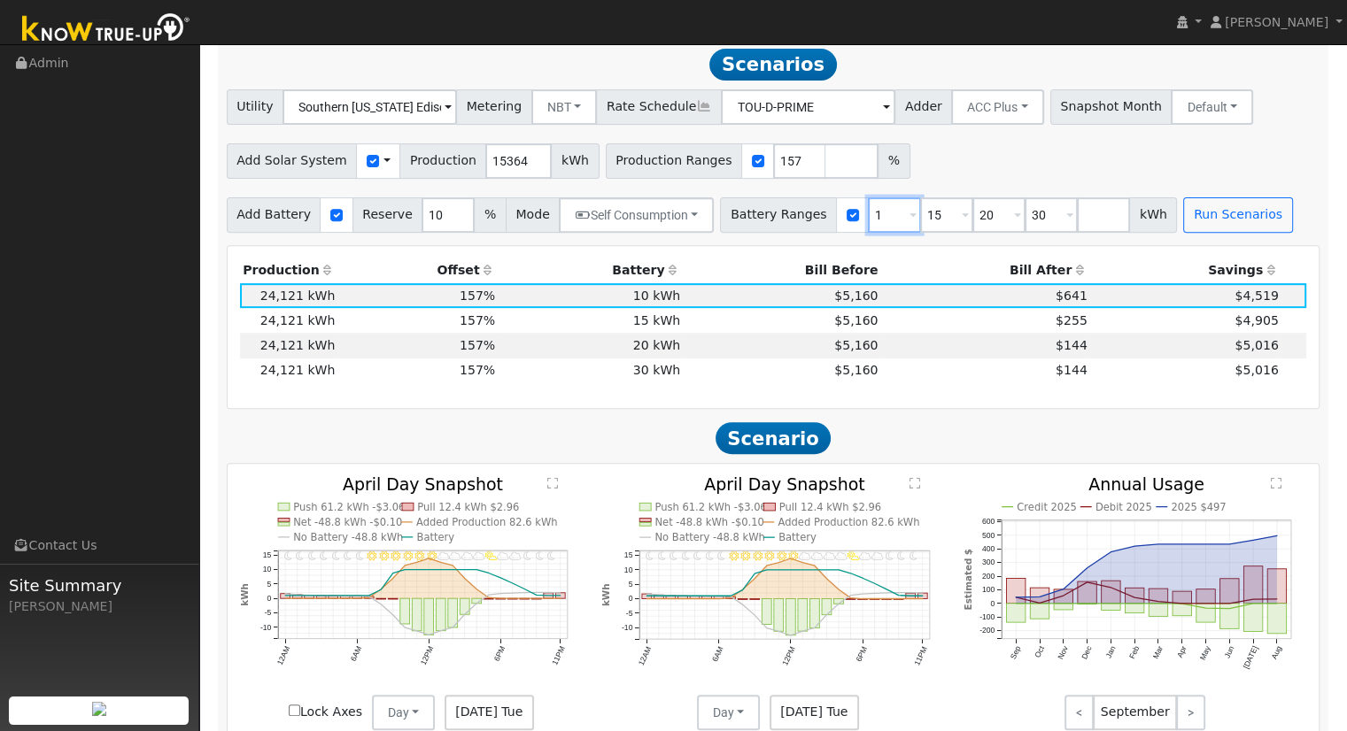
type input "20"
type input "30"
type input "20"
type input "30"
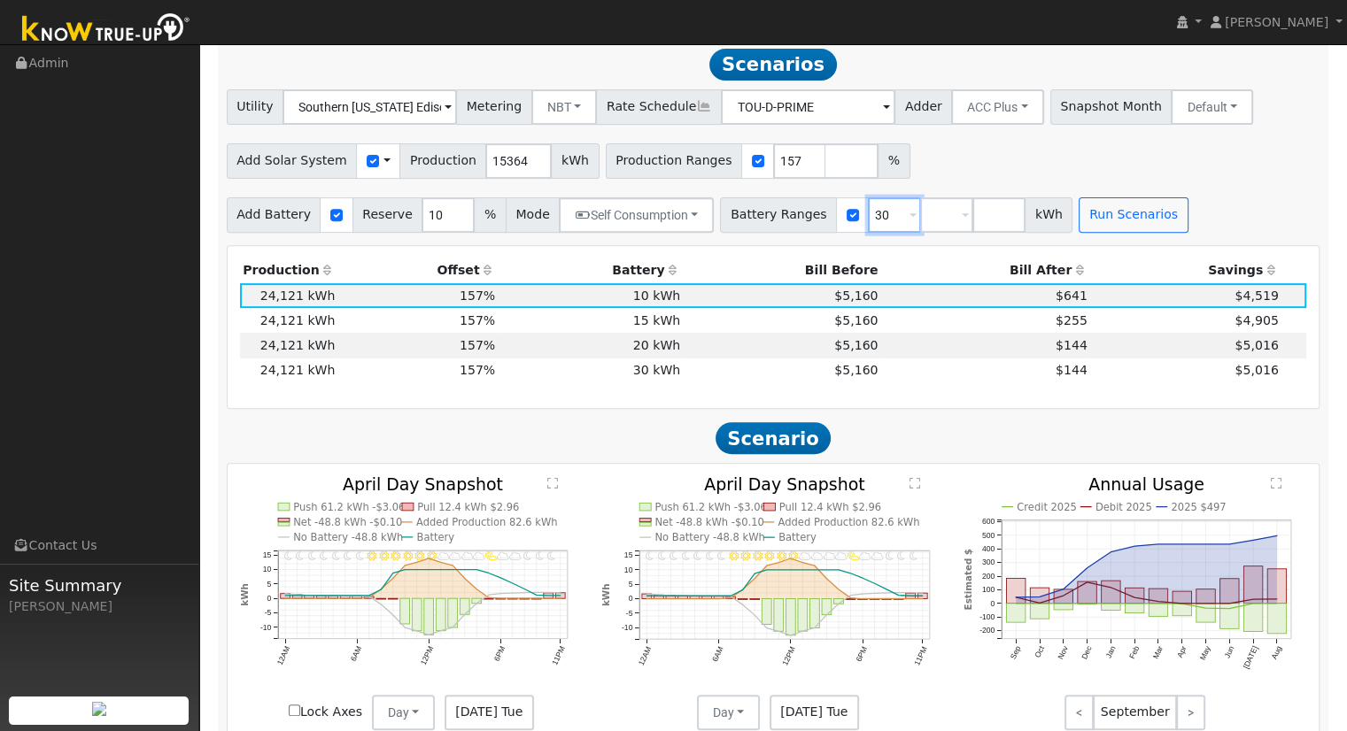
type input "3"
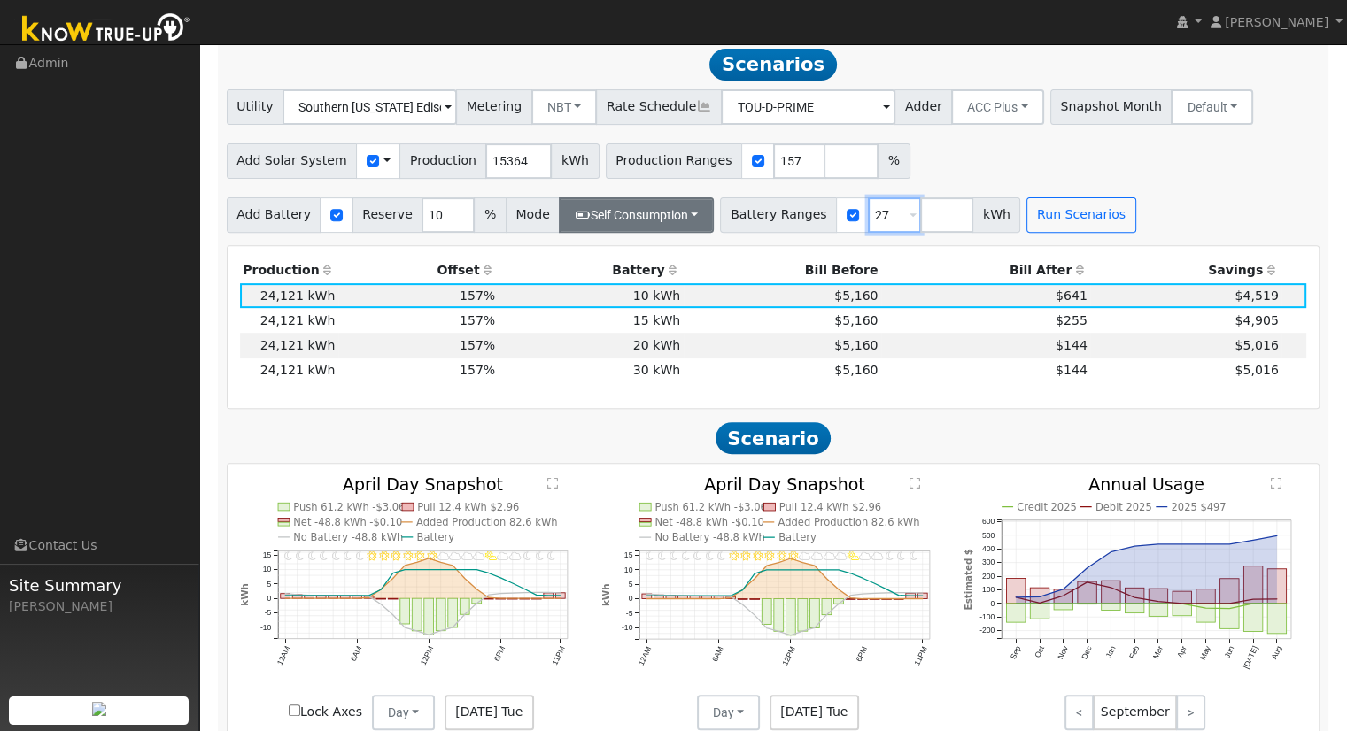
type input "27"
click at [645, 225] on button "Self Consumption" at bounding box center [636, 214] width 155 height 35
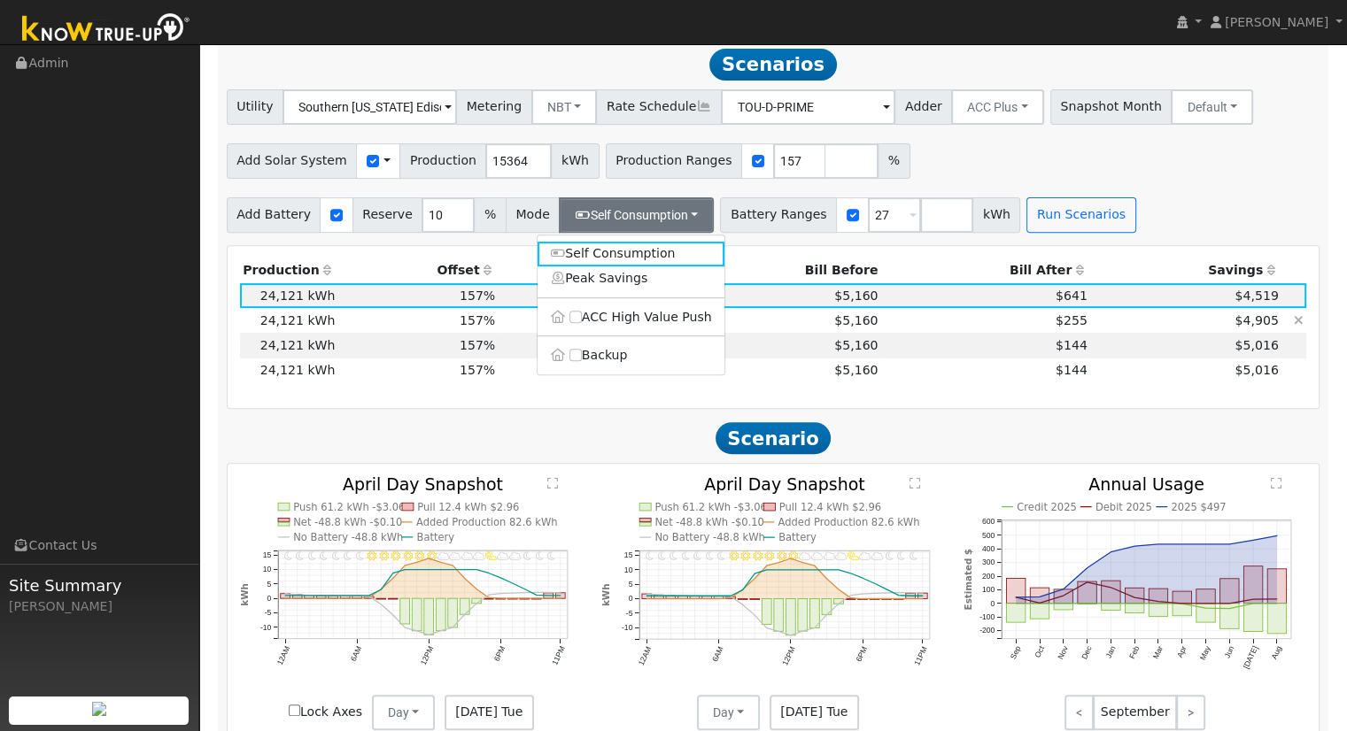
click at [656, 319] on label "ACC High Value Push" at bounding box center [631, 317] width 187 height 25
click at [582, 319] on input "ACC High Value Push" at bounding box center [575, 317] width 12 height 12
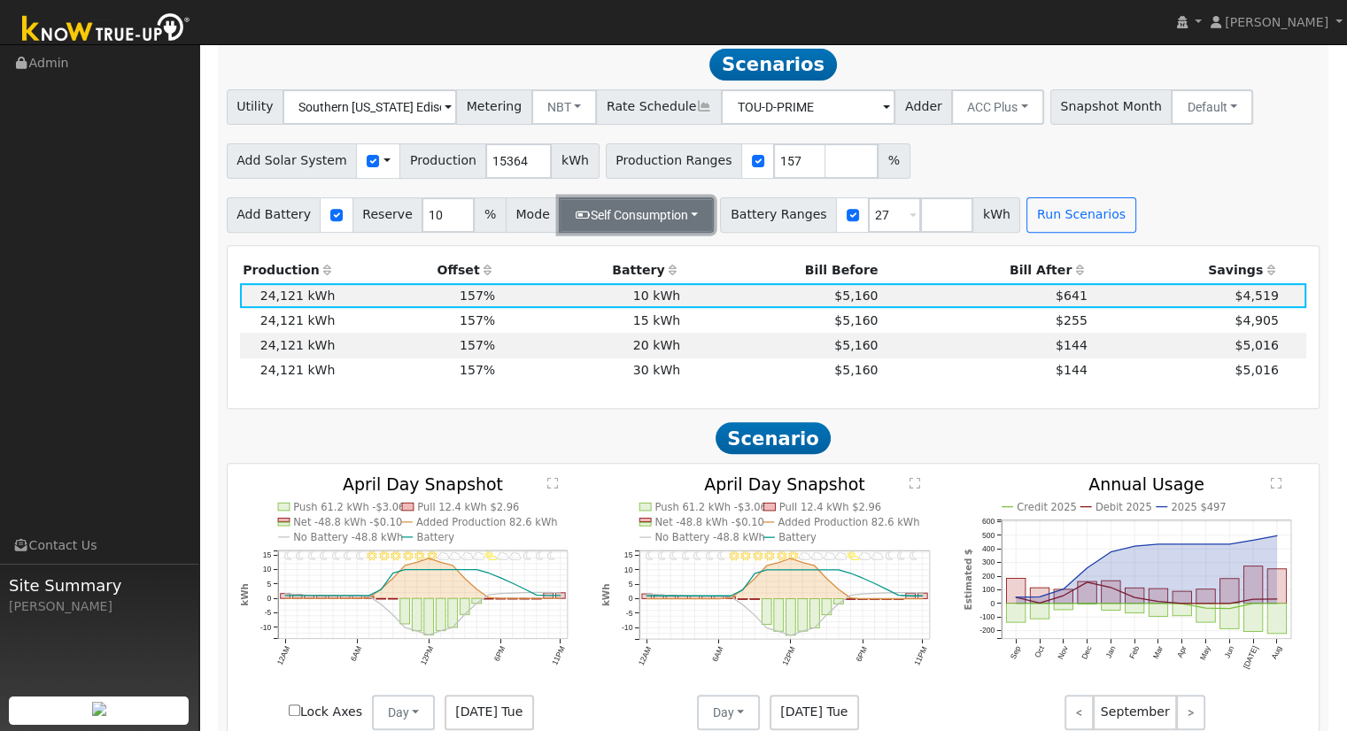
click at [642, 224] on button "Self Consumption" at bounding box center [636, 214] width 155 height 35
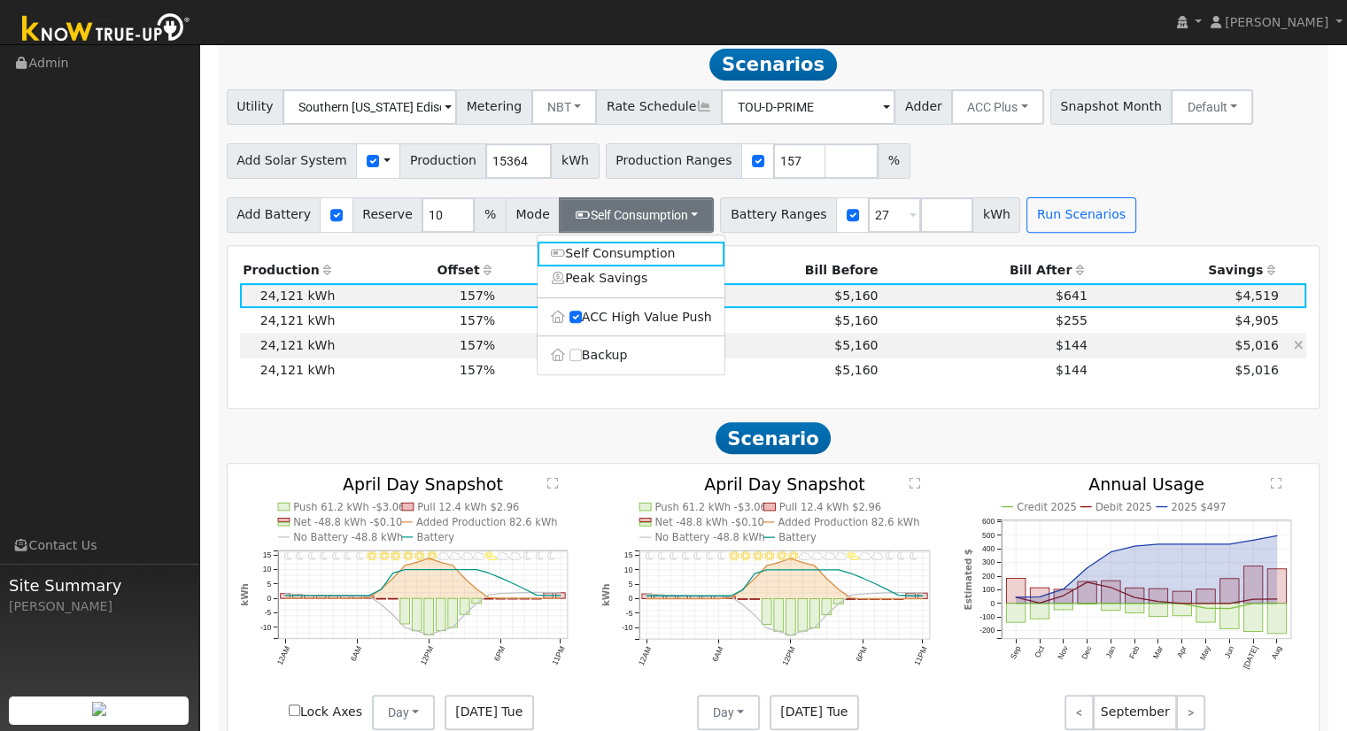
click at [645, 347] on ul "Self Consumption Peak Savings ACC High Value Push Backup" at bounding box center [631, 305] width 189 height 141
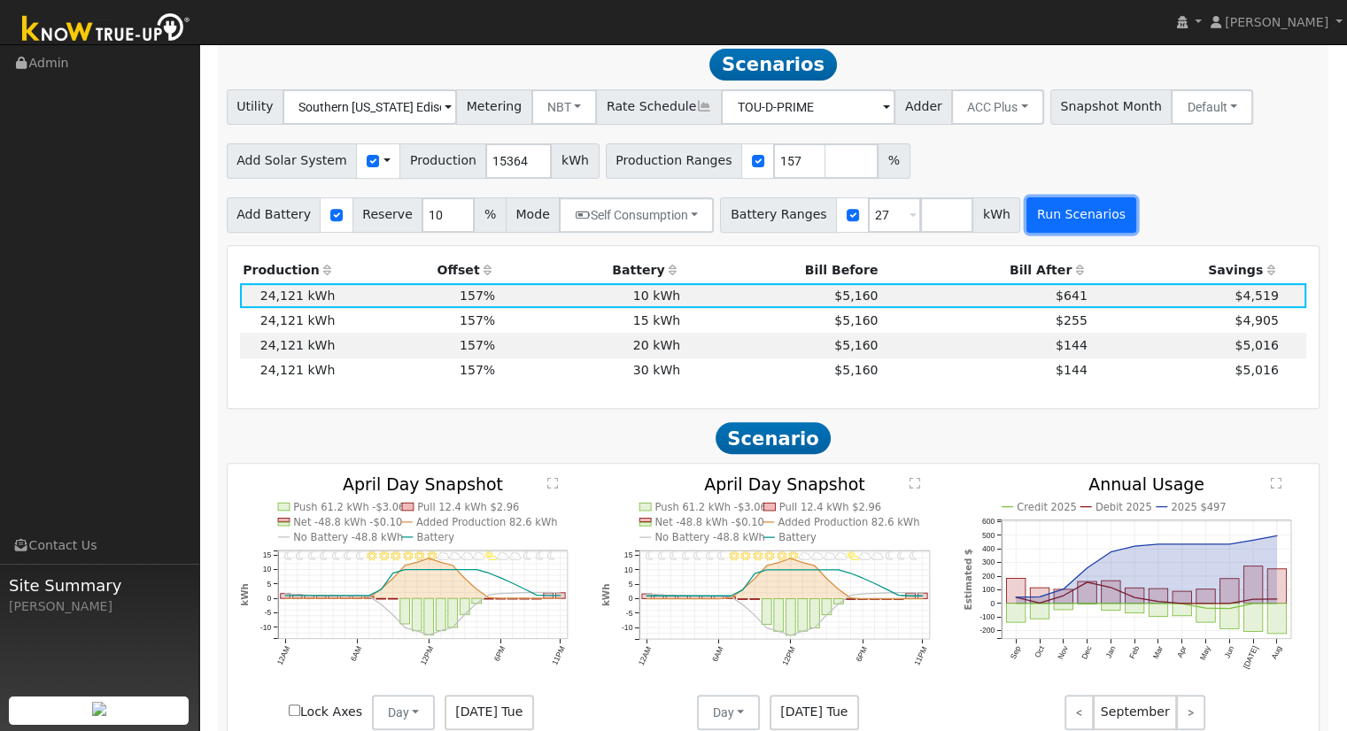
click at [1026, 213] on button "Run Scenarios" at bounding box center [1080, 214] width 109 height 35
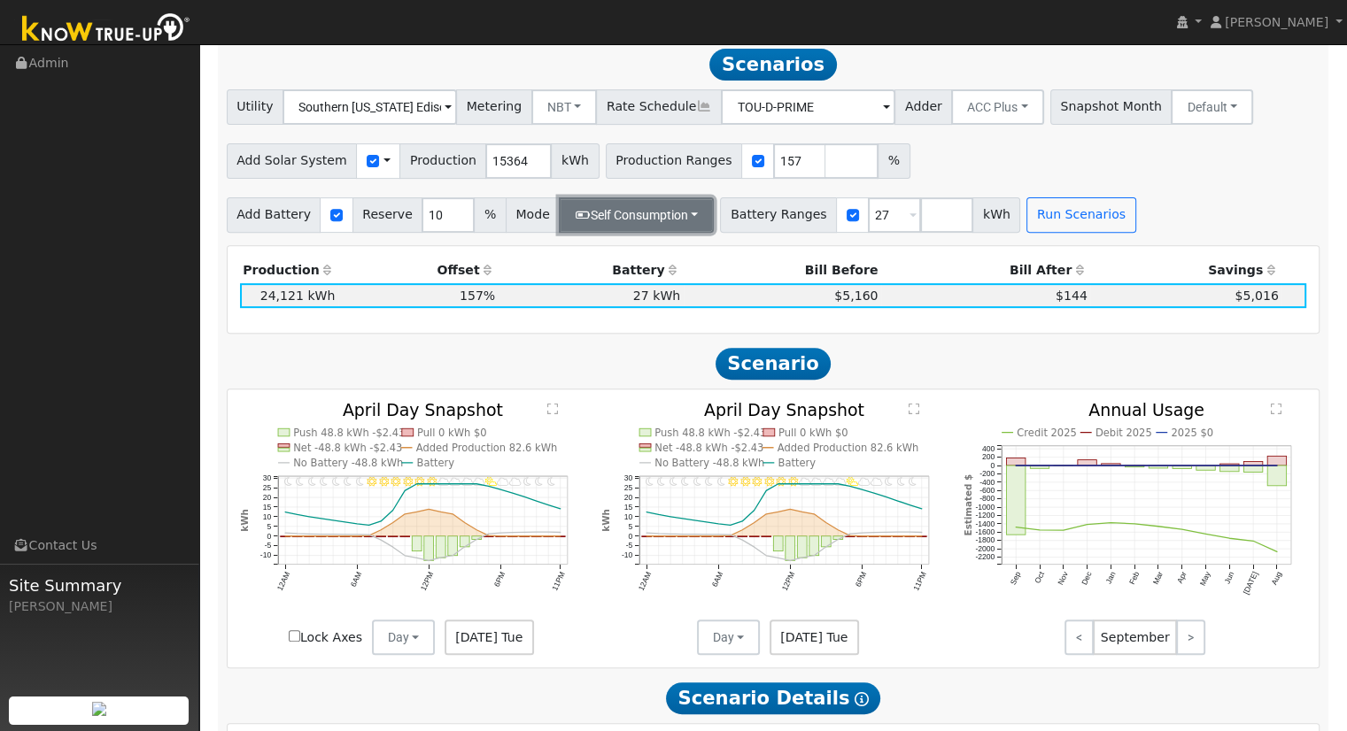
click at [669, 219] on button "Self Consumption" at bounding box center [636, 214] width 155 height 35
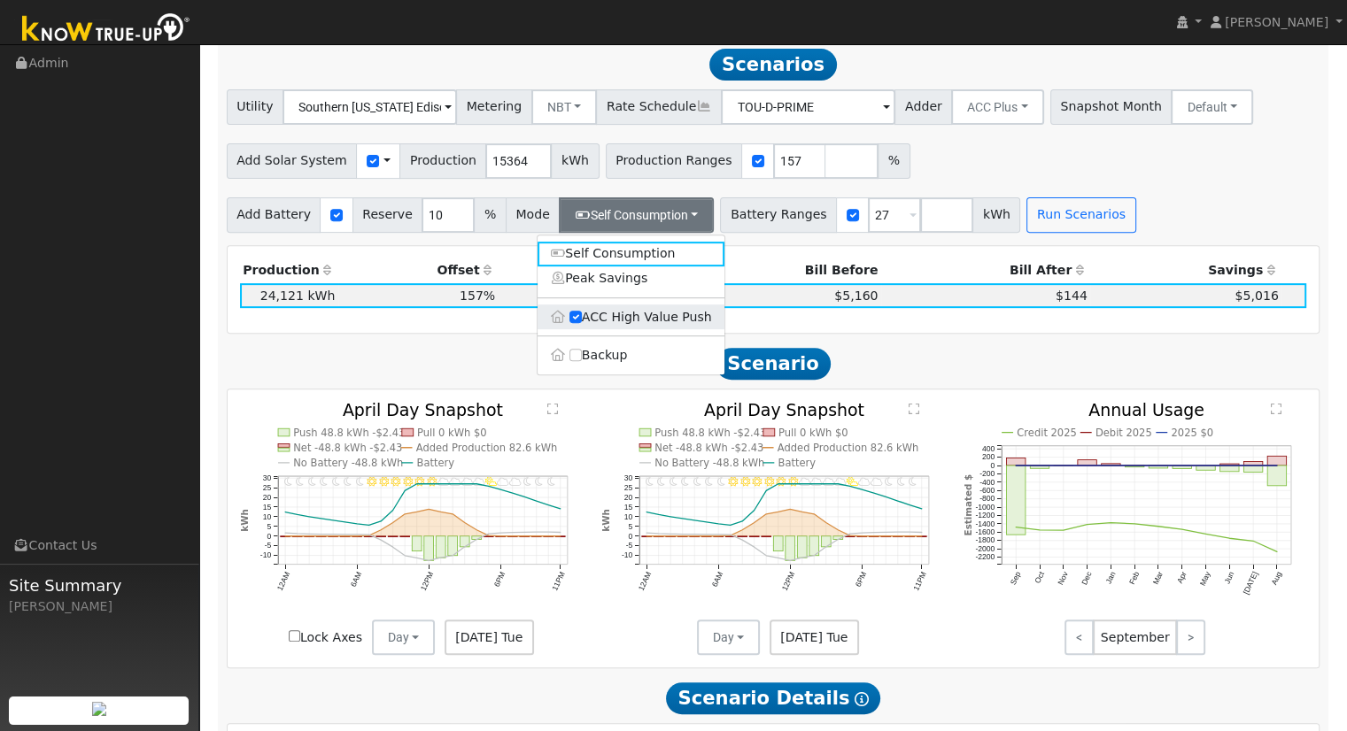
click at [592, 327] on label "ACC High Value Push" at bounding box center [631, 317] width 187 height 25
click at [582, 323] on input "ACC High Value Push" at bounding box center [575, 317] width 12 height 12
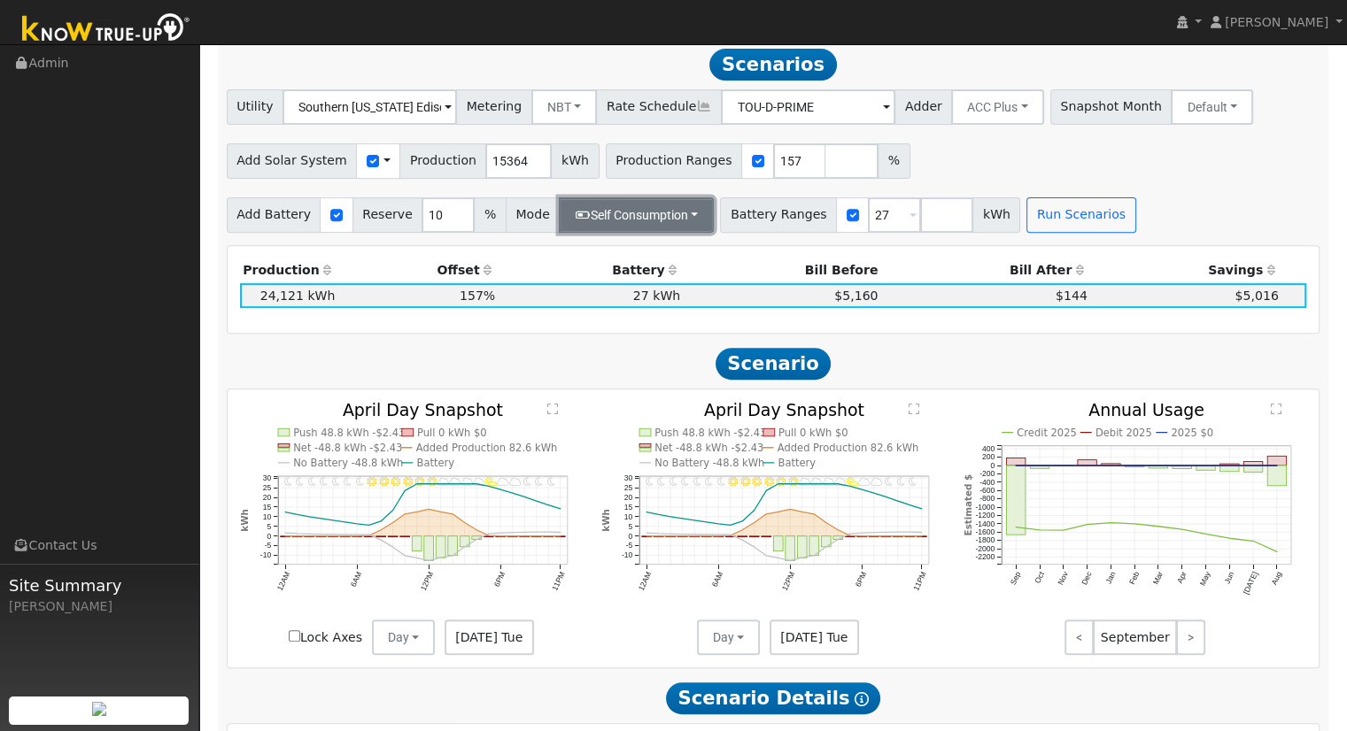
click at [609, 226] on button "Self Consumption" at bounding box center [636, 214] width 155 height 35
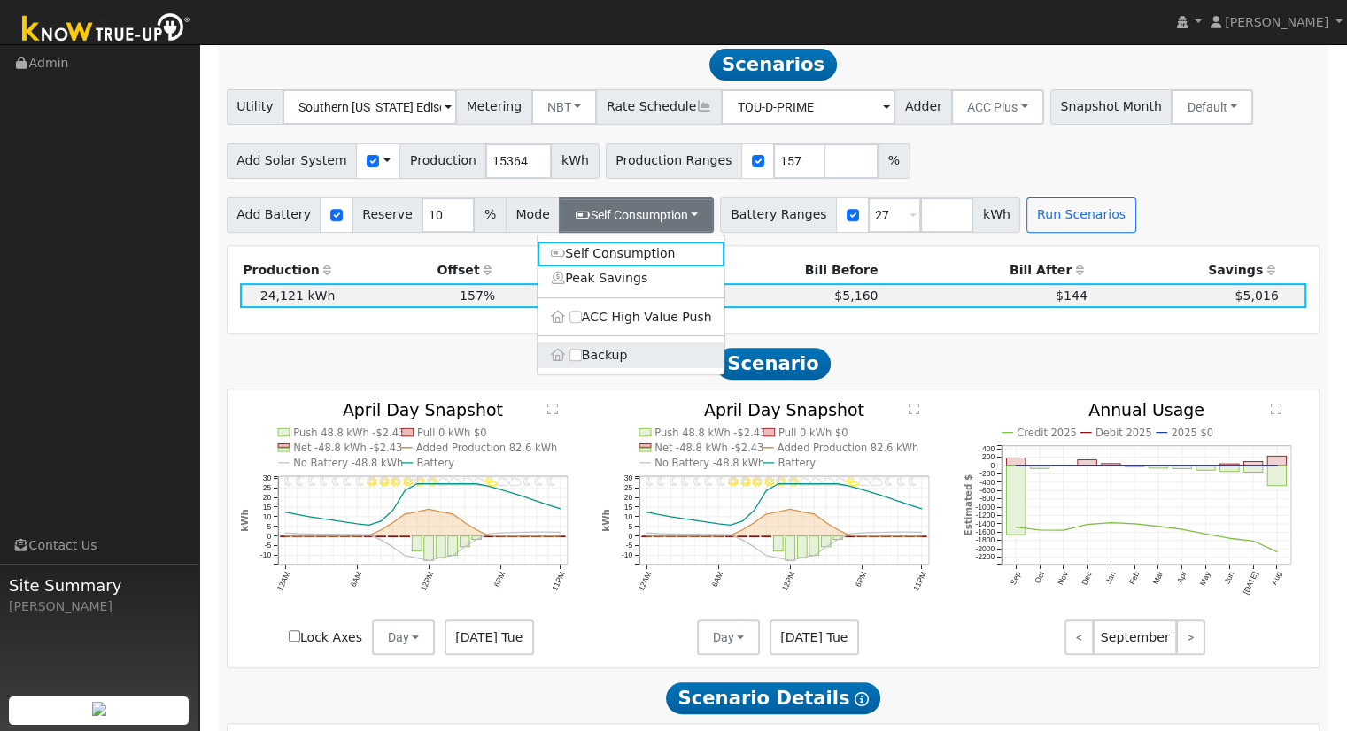
click at [567, 354] on label "Backup" at bounding box center [631, 355] width 187 height 25
click at [569, 354] on input "Backup" at bounding box center [575, 355] width 12 height 12
type input "20"
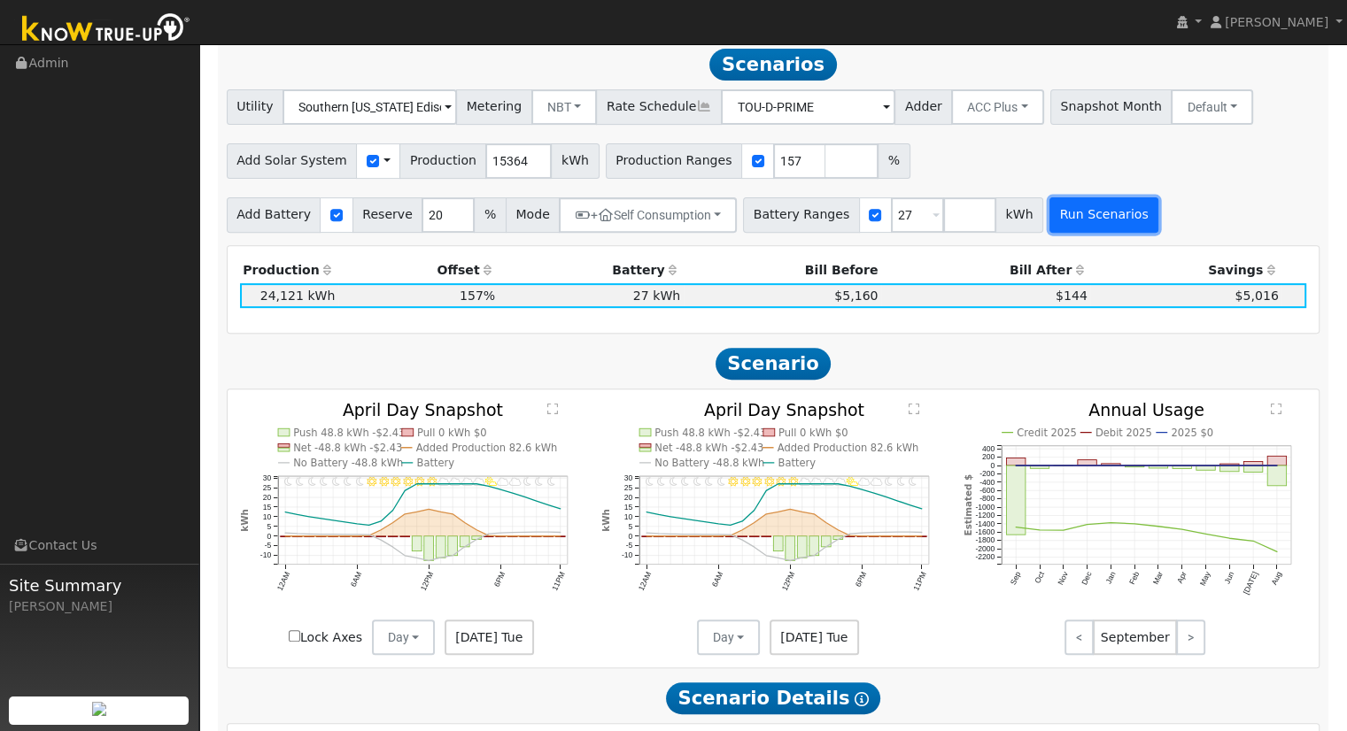
click at [1072, 210] on button "Run Scenarios" at bounding box center [1103, 214] width 109 height 35
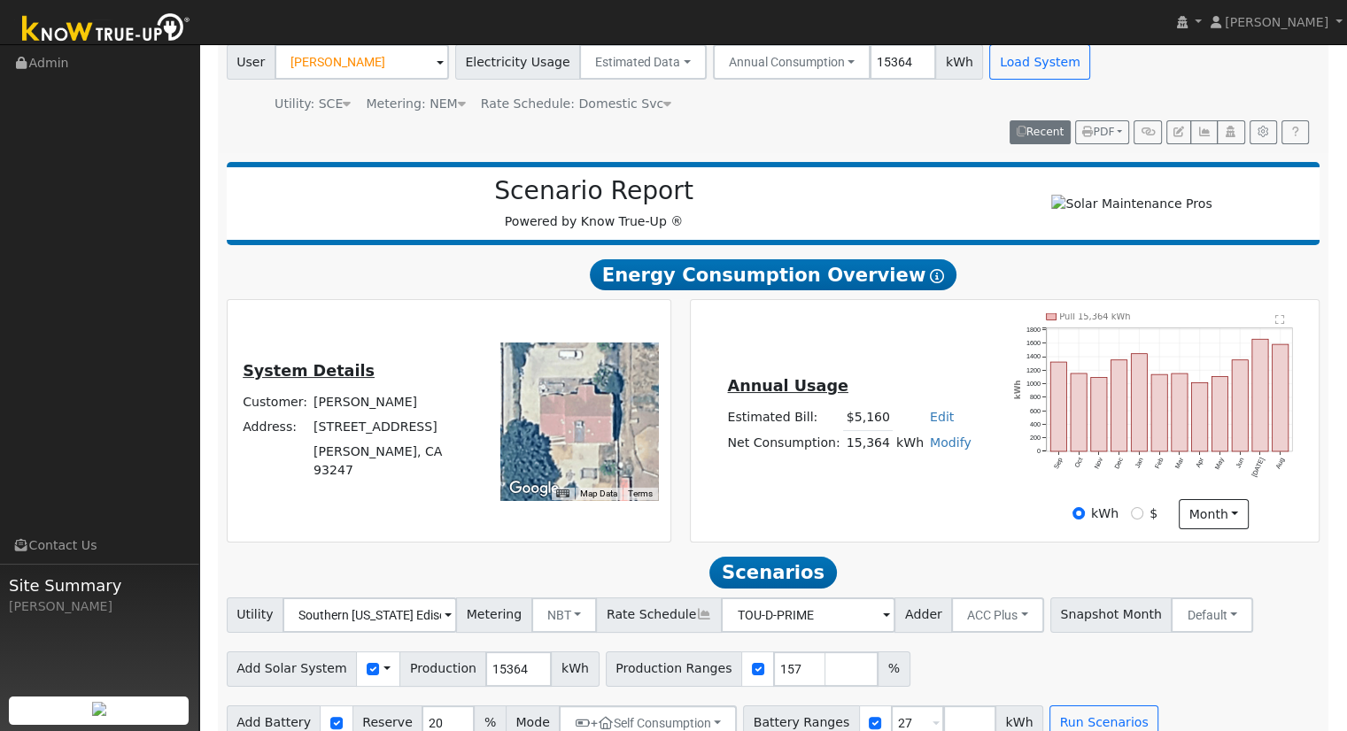
scroll to position [23, 0]
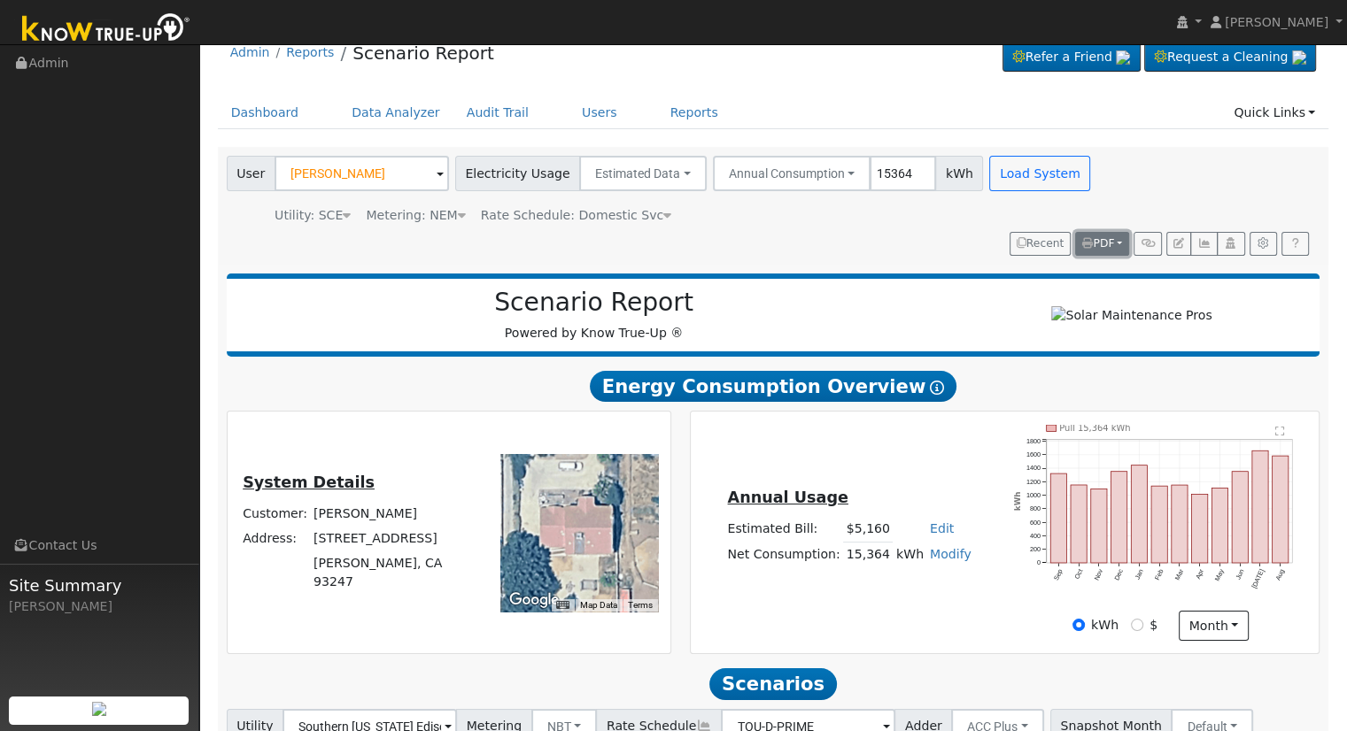
click at [1082, 238] on icon "button" at bounding box center [1087, 243] width 11 height 11
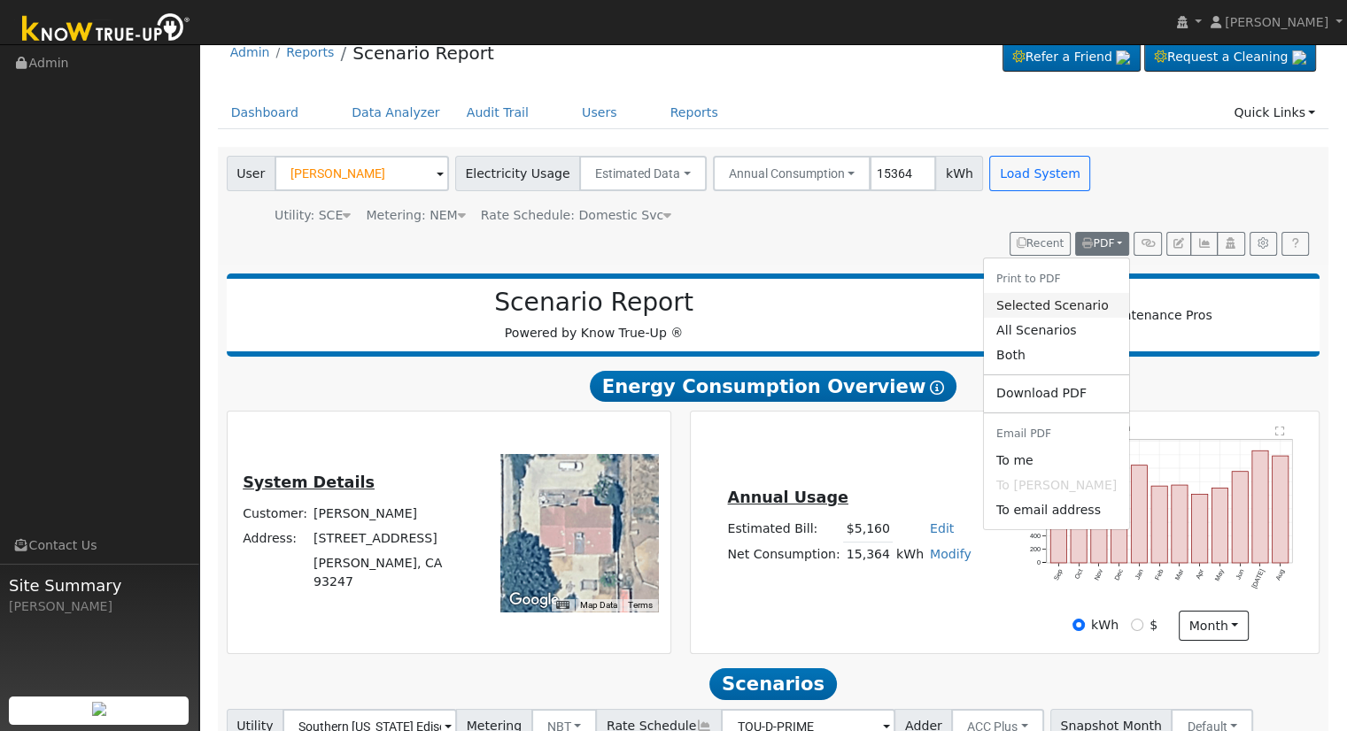
click at [1070, 295] on link "Selected Scenario" at bounding box center [1056, 305] width 145 height 25
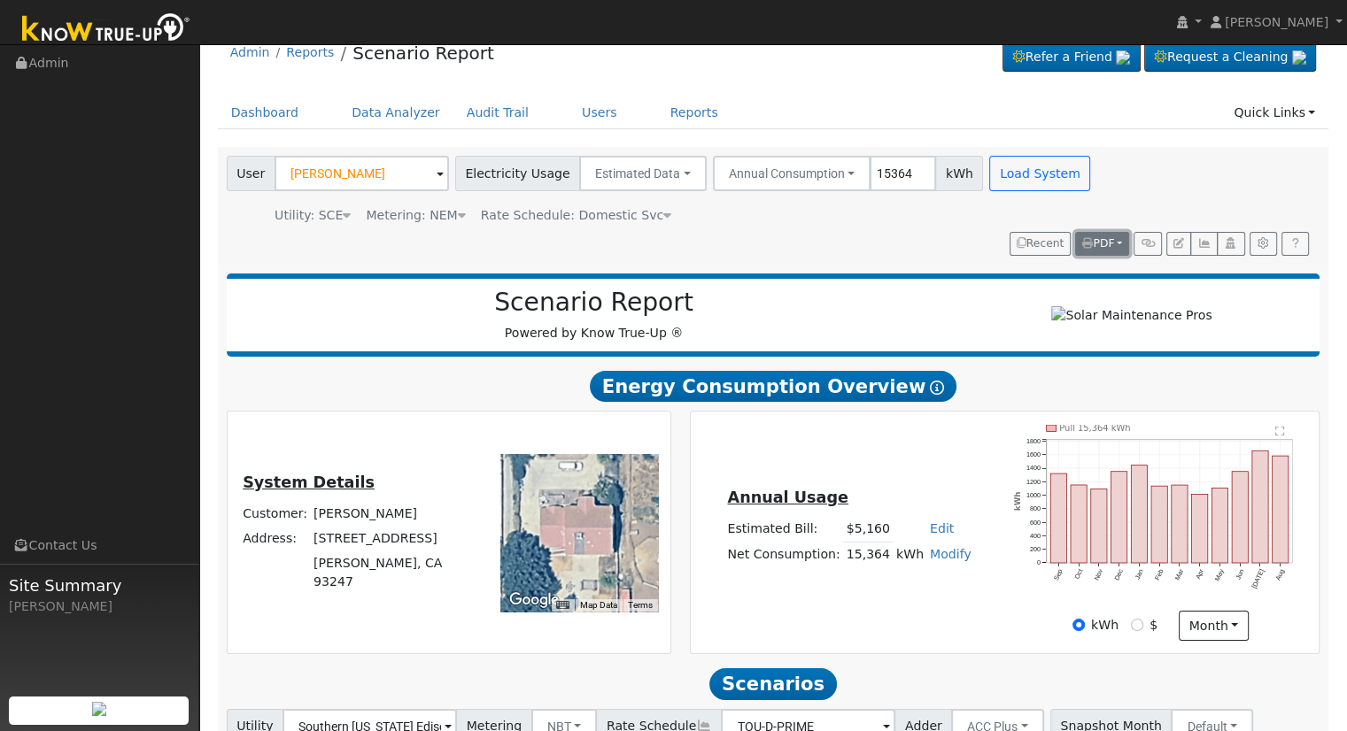
click at [1112, 243] on span "PDF" at bounding box center [1098, 243] width 32 height 12
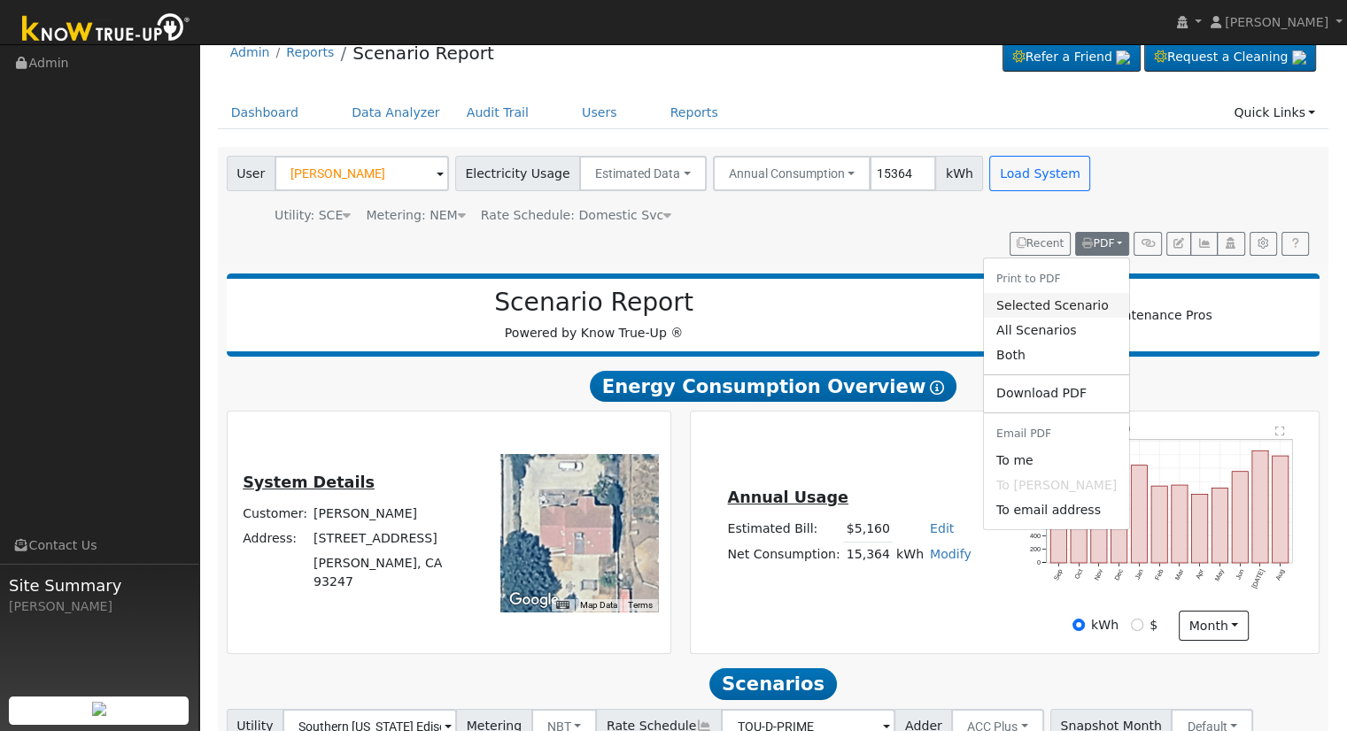
click at [1066, 308] on link "Selected Scenario" at bounding box center [1056, 305] width 145 height 25
